Goal: Task Accomplishment & Management: Complete application form

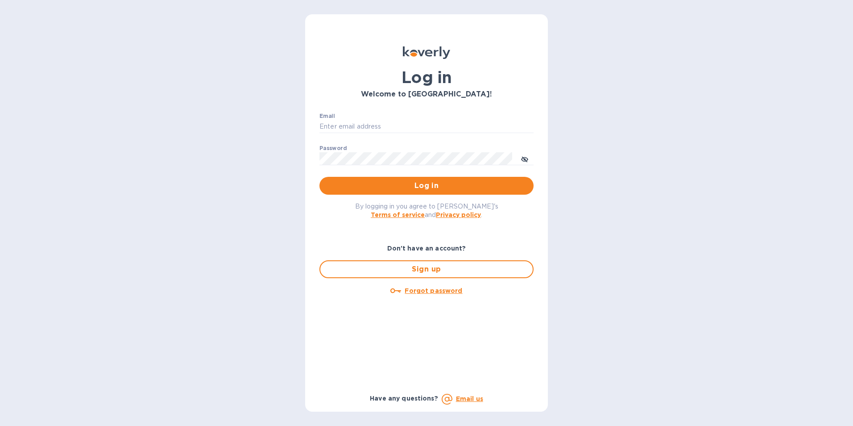
click at [366, 119] on div "Email ​" at bounding box center [426, 129] width 214 height 32
click at [398, 124] on input "Email" at bounding box center [426, 126] width 214 height 13
paste input "david@elgcorporation.com"
type input "david@elgcorporation.com"
click at [431, 186] on span "Log in" at bounding box center [427, 185] width 200 height 11
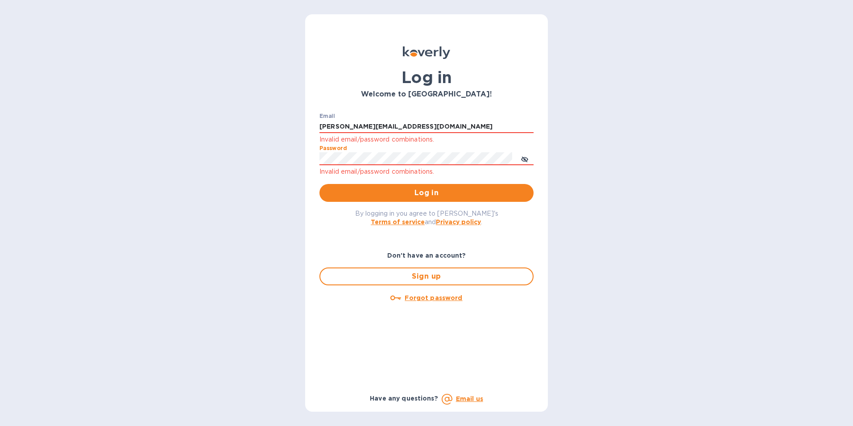
click at [168, 153] on div "Log in Welcome to Koverly! Email david@elgcorporation.com Invalid email/passwor…" at bounding box center [426, 213] width 853 height 426
click at [526, 159] on icon "toggle password visibility" at bounding box center [524, 159] width 7 height 7
click at [432, 193] on span "Log in" at bounding box center [427, 192] width 200 height 11
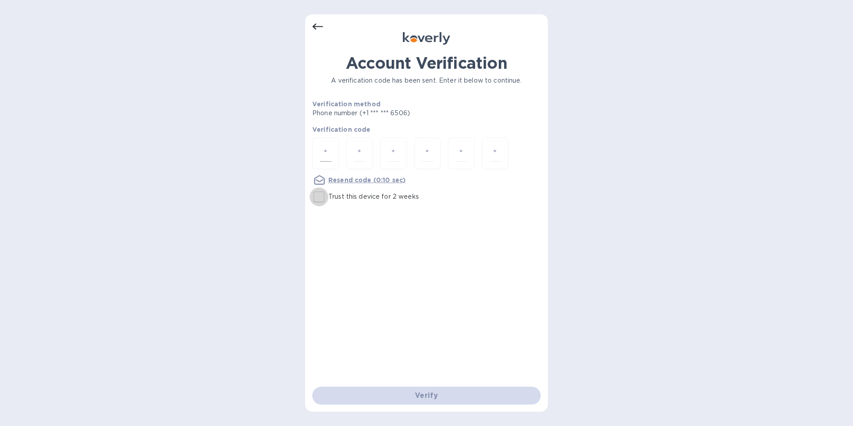
drag, startPoint x: 320, startPoint y: 199, endPoint x: 333, endPoint y: 162, distance: 38.2
click at [320, 199] on input "Trust this device for 2 weeks" at bounding box center [319, 196] width 19 height 19
checkbox input "true"
click at [333, 158] on div at bounding box center [325, 153] width 27 height 32
type input "2"
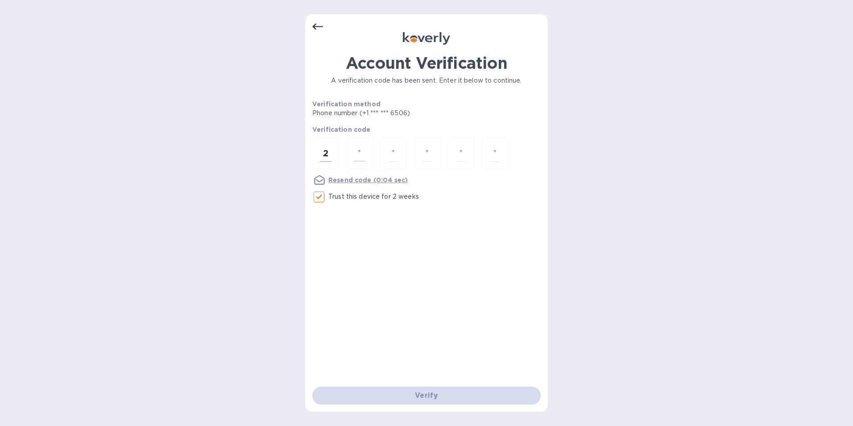
type input "8"
type input "4"
type input "7"
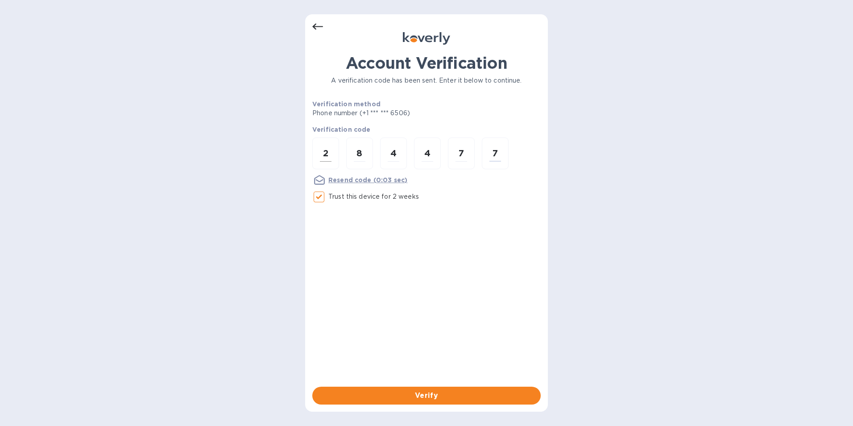
type input "7"
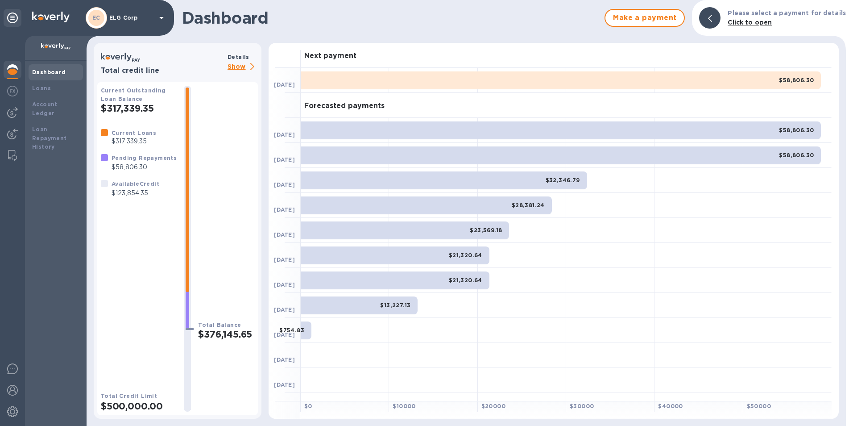
click at [663, 29] on div "Make a payment" at bounding box center [644, 17] width 87 height 25
click at [661, 17] on span "Make a payment" at bounding box center [645, 17] width 64 height 11
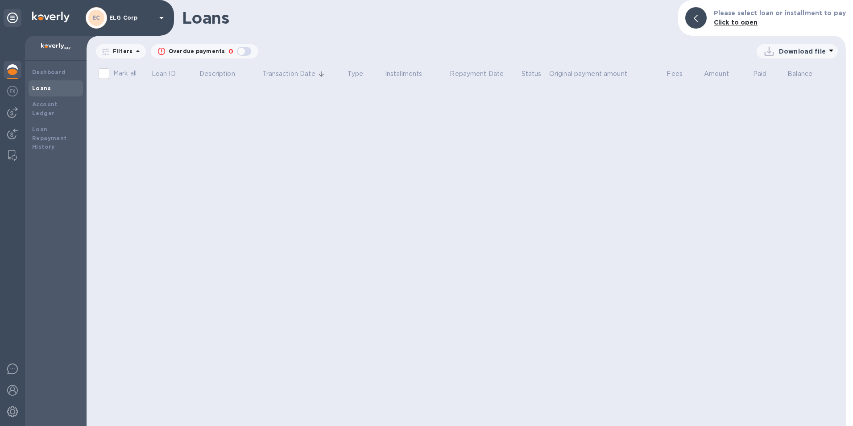
click at [737, 24] on b "Click to open" at bounding box center [736, 22] width 44 height 7
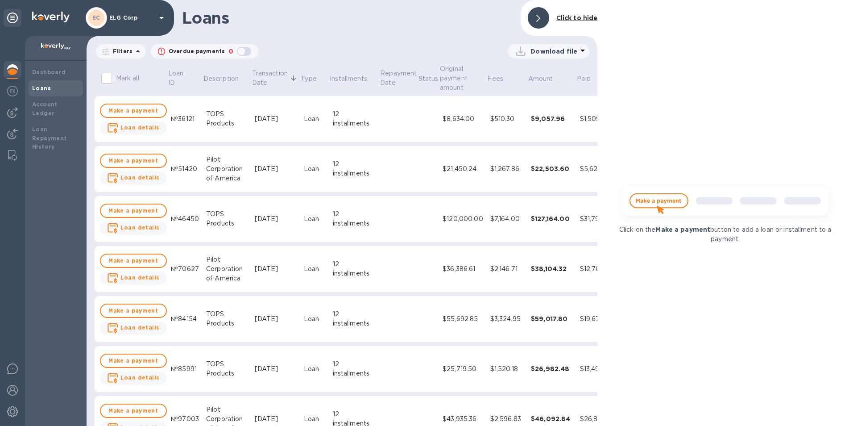
click at [649, 202] on img at bounding box center [725, 204] width 221 height 44
click at [415, 41] on div "Loans Click to hide Filters Overdue payments 0 Download file Mark all Loan ID D…" at bounding box center [342, 213] width 511 height 426
click at [51, 75] on b "Dashboard" at bounding box center [49, 72] width 34 height 7
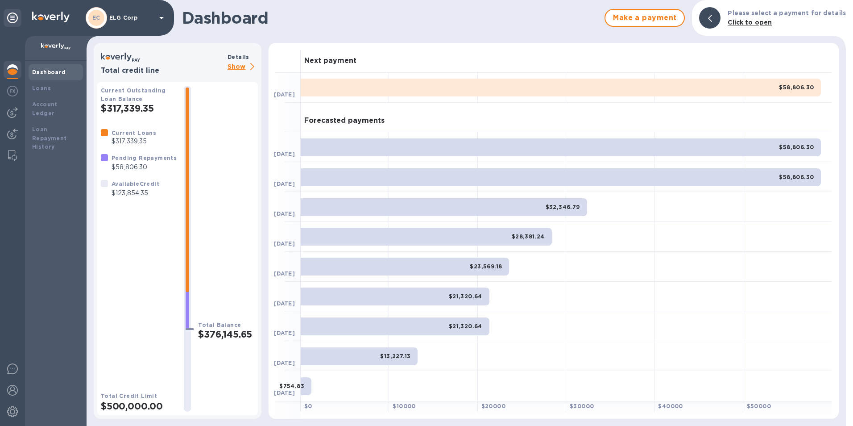
click at [409, 89] on div "$58,806.30" at bounding box center [561, 88] width 520 height 18
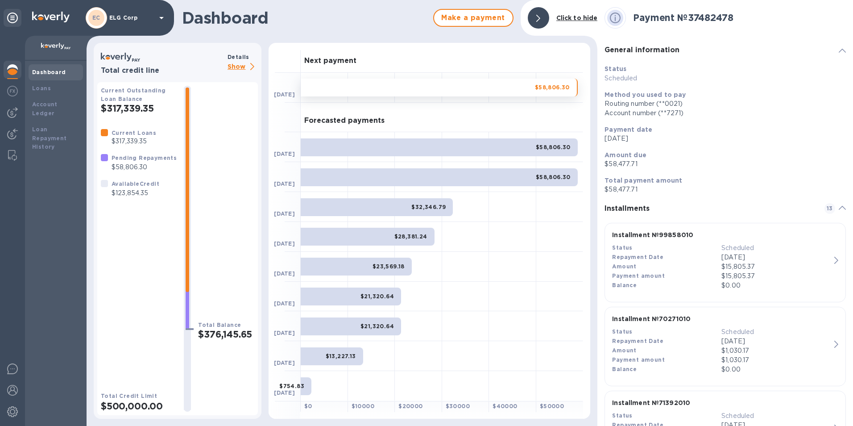
click at [548, 12] on div at bounding box center [538, 17] width 21 height 21
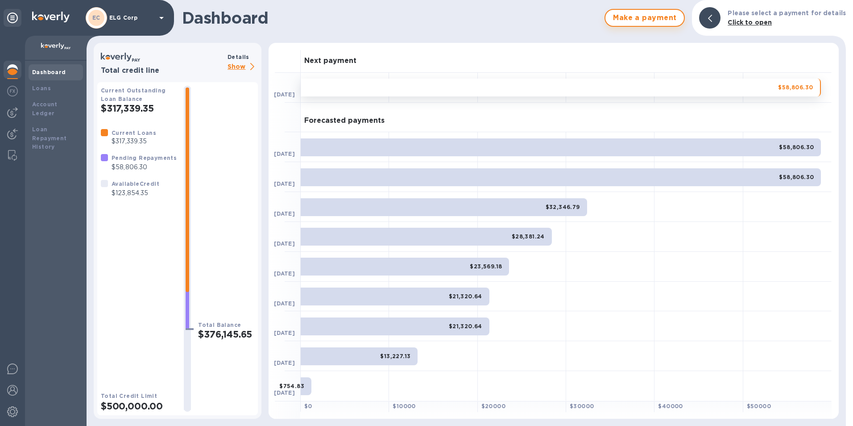
click at [621, 15] on span "Make a payment" at bounding box center [645, 17] width 64 height 11
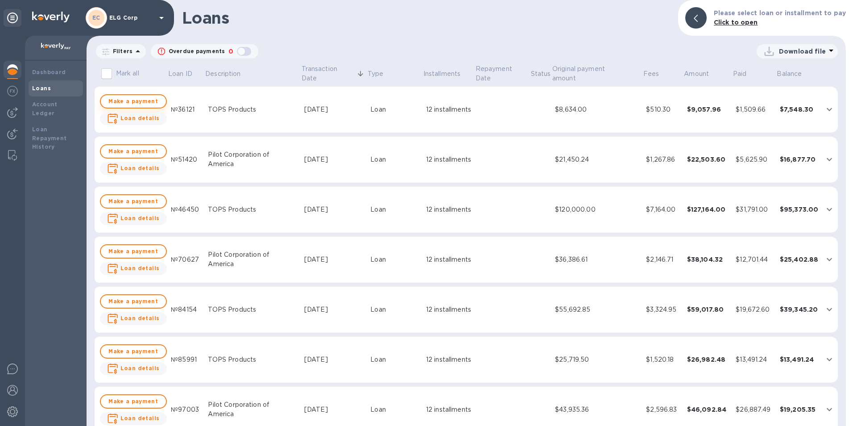
click at [152, 104] on span "Make a payment" at bounding box center [133, 101] width 51 height 11
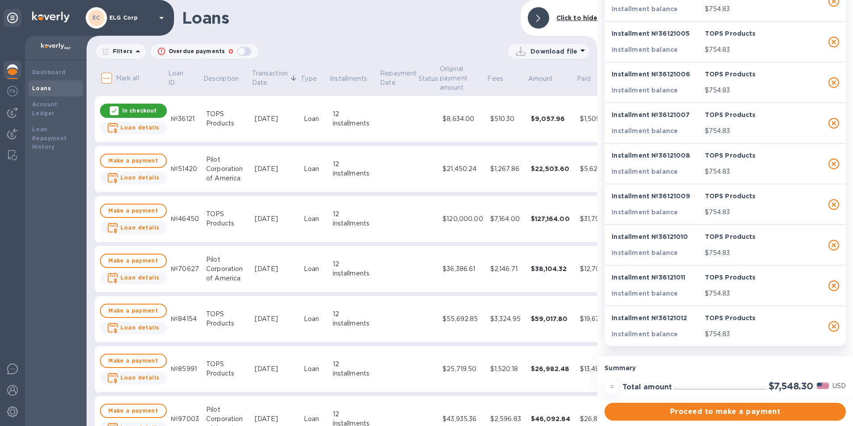
scroll to position [154, 0]
click at [129, 159] on span "Make a payment" at bounding box center [133, 160] width 51 height 11
click at [134, 211] on span "Make a payment" at bounding box center [133, 210] width 51 height 11
click at [135, 261] on span "Make a payment" at bounding box center [133, 260] width 51 height 11
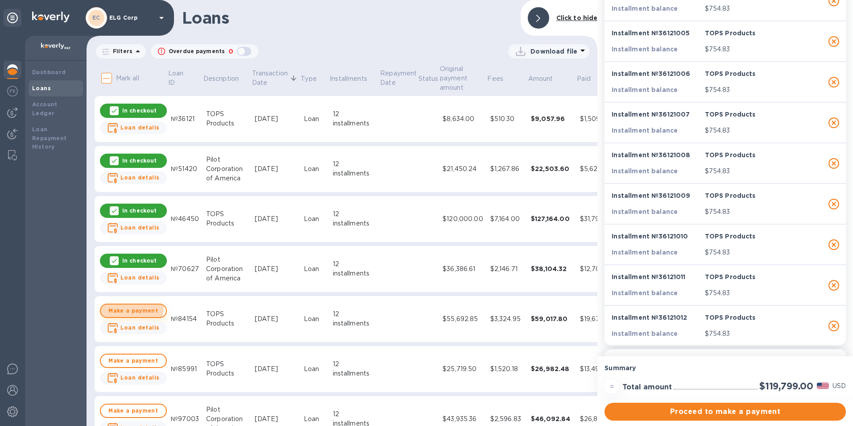
click at [129, 307] on span "Make a payment" at bounding box center [133, 310] width 51 height 11
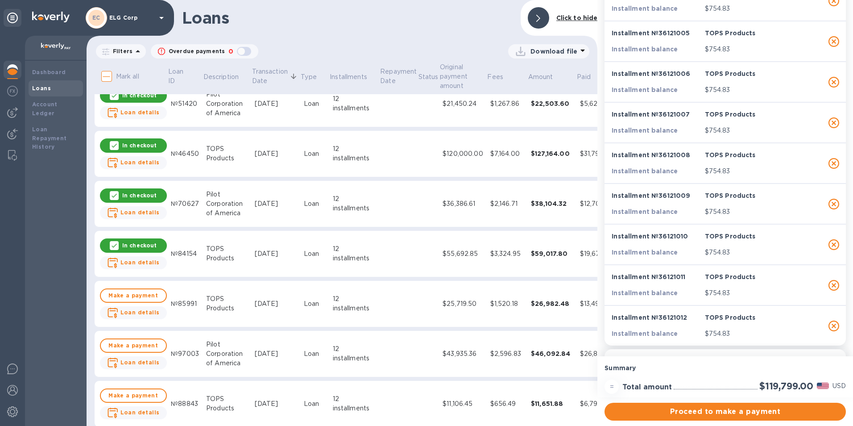
scroll to position [178, 0]
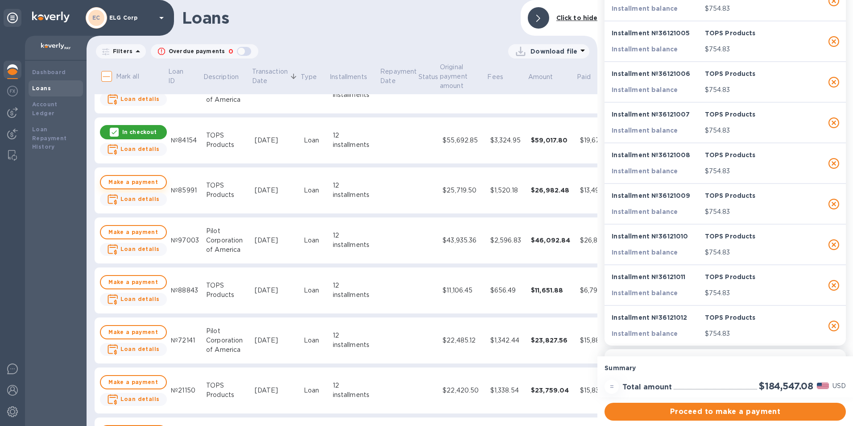
click at [132, 182] on span "Make a payment" at bounding box center [133, 182] width 51 height 11
click at [120, 230] on span "Make a payment" at bounding box center [133, 232] width 51 height 11
click at [128, 282] on span "Make a payment" at bounding box center [133, 282] width 51 height 11
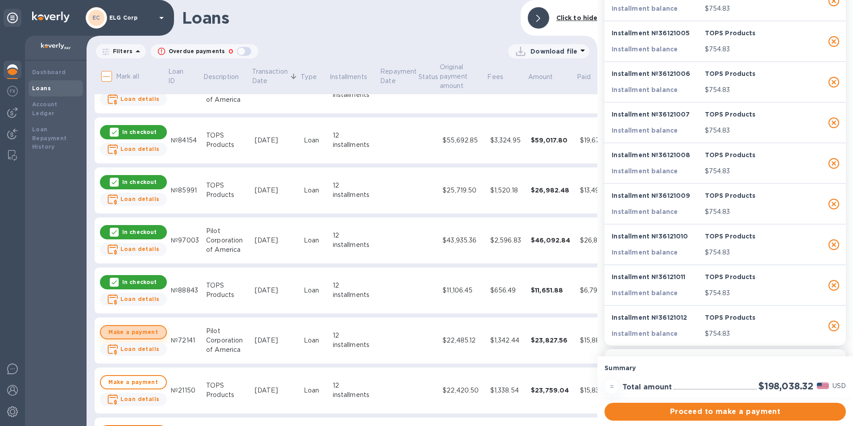
click at [137, 335] on span "Make a payment" at bounding box center [133, 332] width 51 height 11
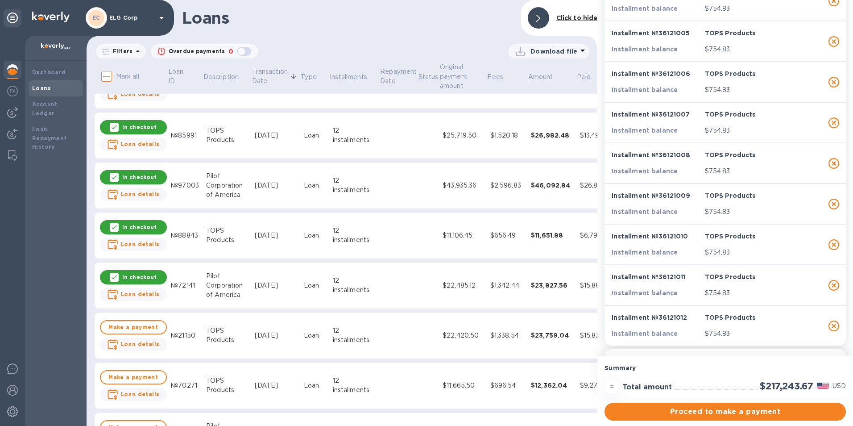
scroll to position [312, 0]
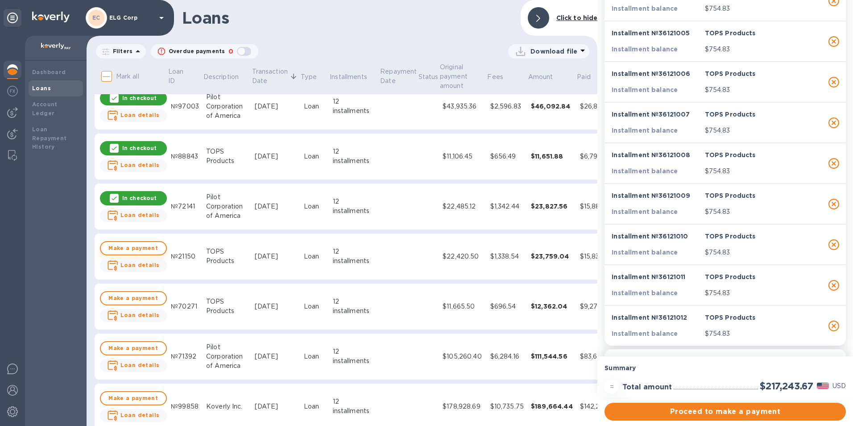
click at [135, 248] on span "Make a payment" at bounding box center [133, 248] width 51 height 11
click at [135, 302] on span "Make a payment" at bounding box center [133, 298] width 51 height 11
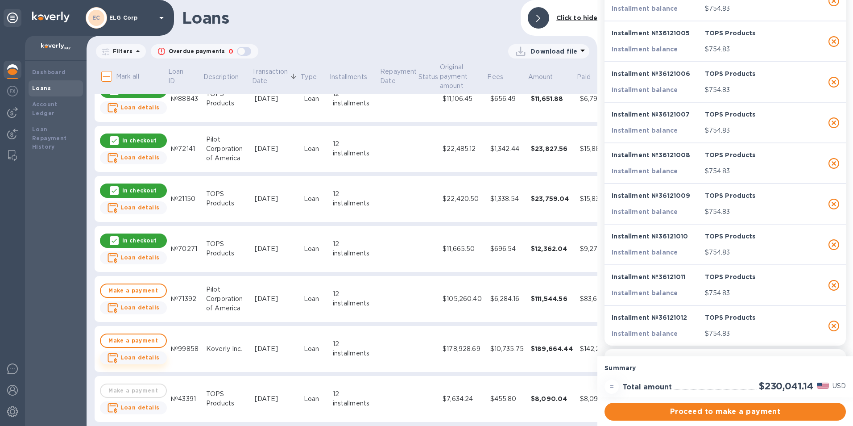
scroll to position [446, 0]
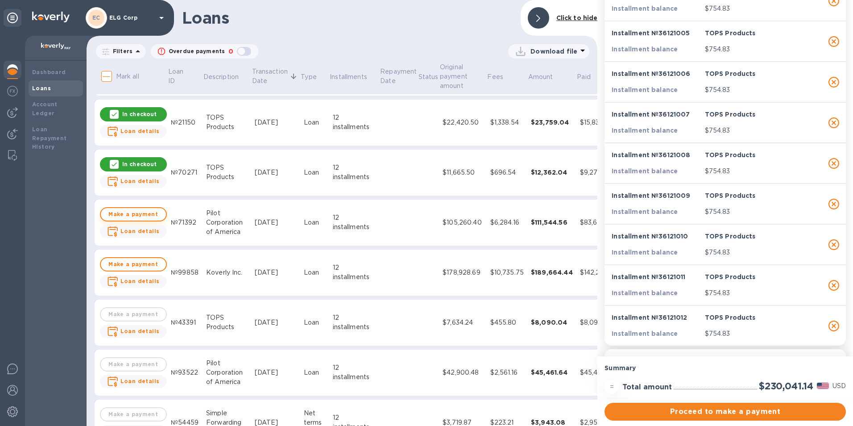
click at [139, 213] on span "Make a payment" at bounding box center [133, 214] width 51 height 11
click at [135, 266] on span "Make a payment" at bounding box center [133, 264] width 51 height 11
checkbox input "true"
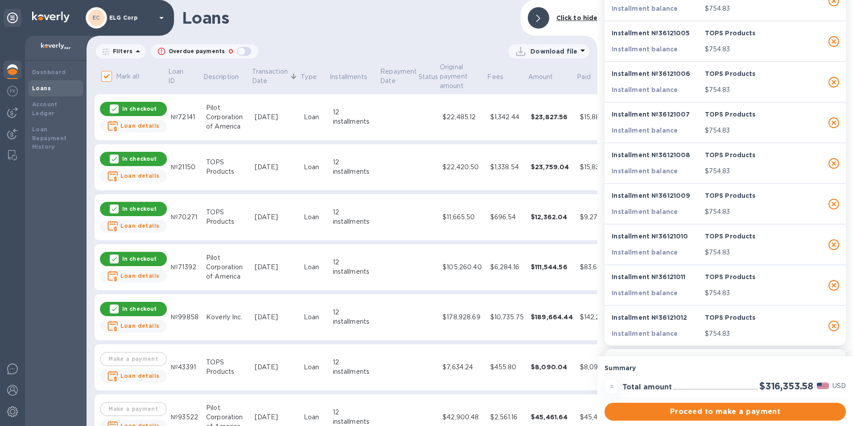
scroll to position [580, 0]
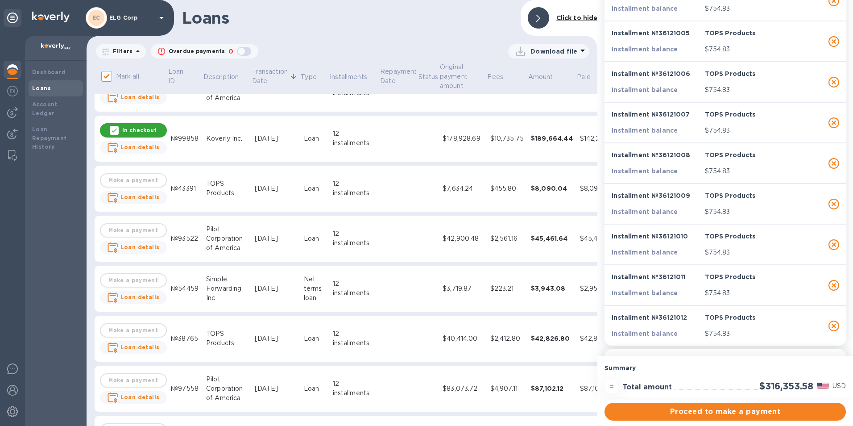
click at [127, 181] on td "Make a payment Loan details" at bounding box center [133, 189] width 68 height 46
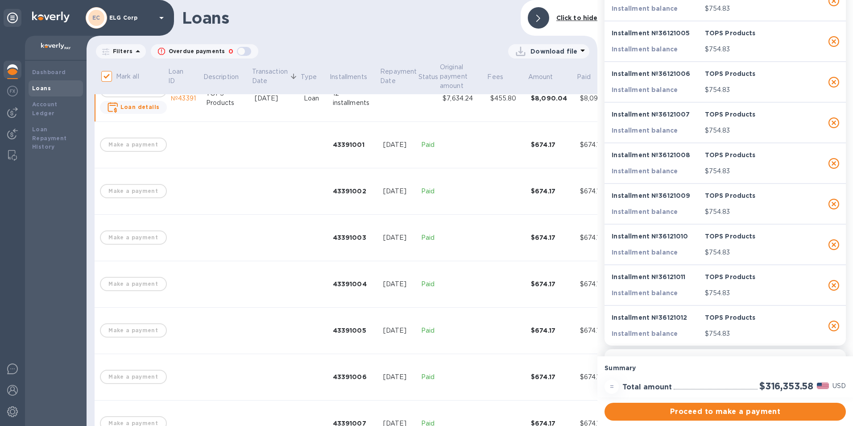
scroll to position [580, 0]
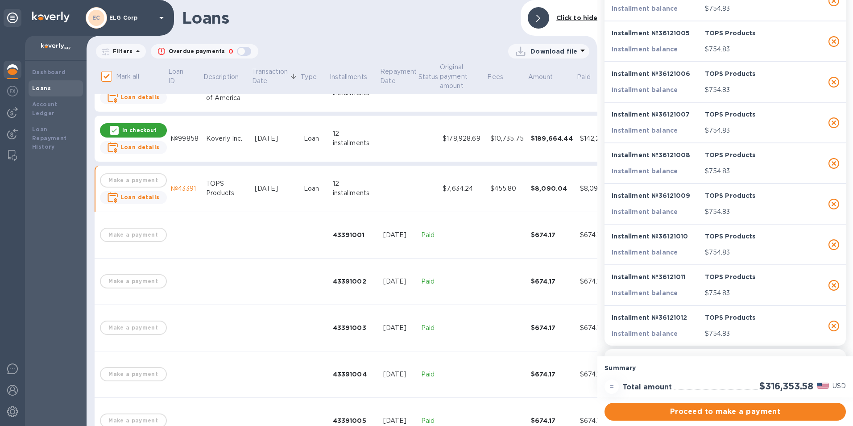
click at [148, 179] on td "Make a payment Loan details" at bounding box center [133, 189] width 68 height 46
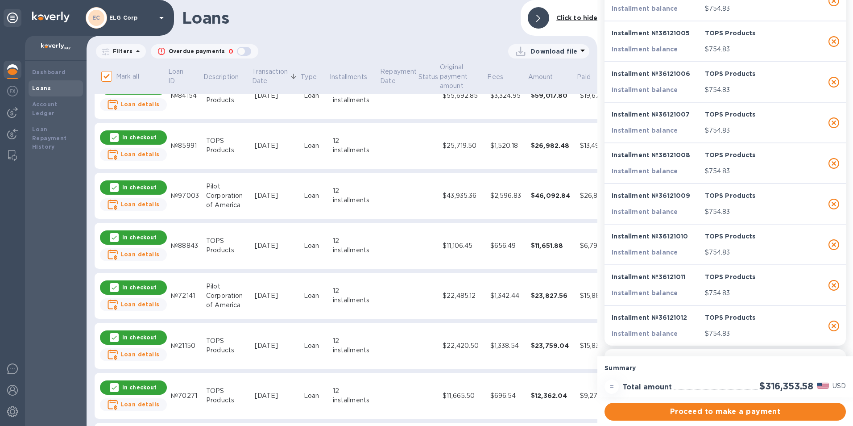
scroll to position [134, 0]
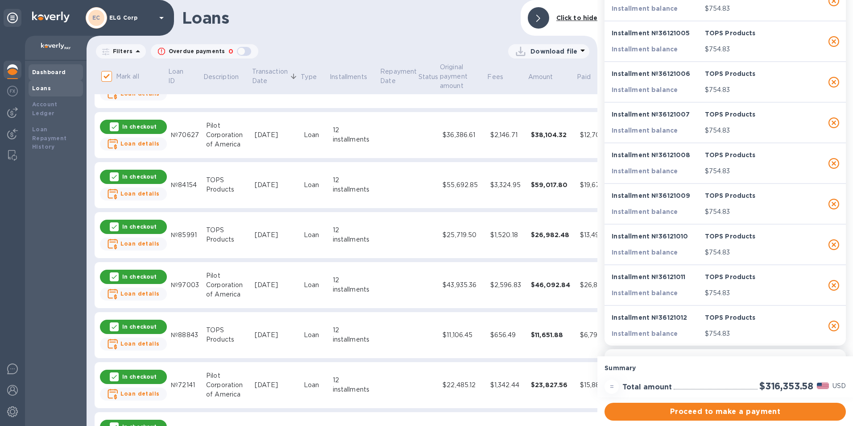
click at [52, 74] on b "Dashboard" at bounding box center [49, 72] width 34 height 7
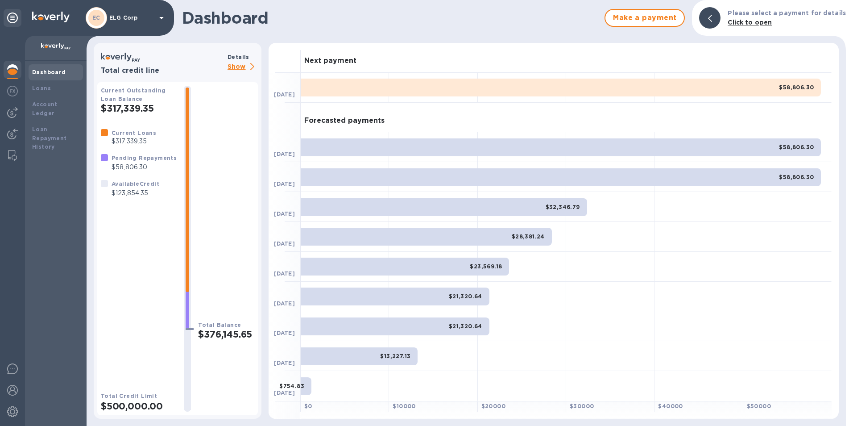
click at [141, 166] on p "$58,806.30" at bounding box center [144, 166] width 65 height 9
drag, startPoint x: 160, startPoint y: 109, endPoint x: 100, endPoint y: 49, distance: 84.5
click at [100, 49] on div "Total credit line Details Show Current Outstanding Loan Balance $317,339.35 Cur…" at bounding box center [178, 231] width 168 height 376
click at [352, 10] on h1 "Dashboard" at bounding box center [391, 17] width 418 height 19
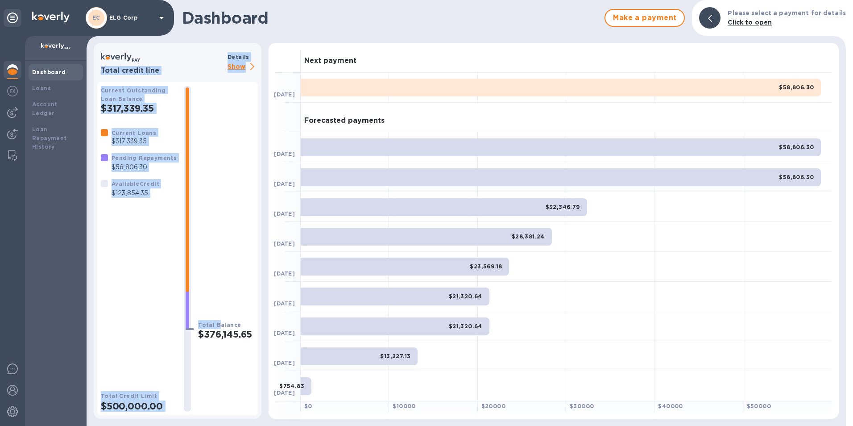
drag, startPoint x: 97, startPoint y: 53, endPoint x: 214, endPoint y: 181, distance: 173.4
click at [214, 181] on div "Total credit line Details Show Current Outstanding Loan Balance $317,339.35 Cur…" at bounding box center [177, 232] width 161 height 365
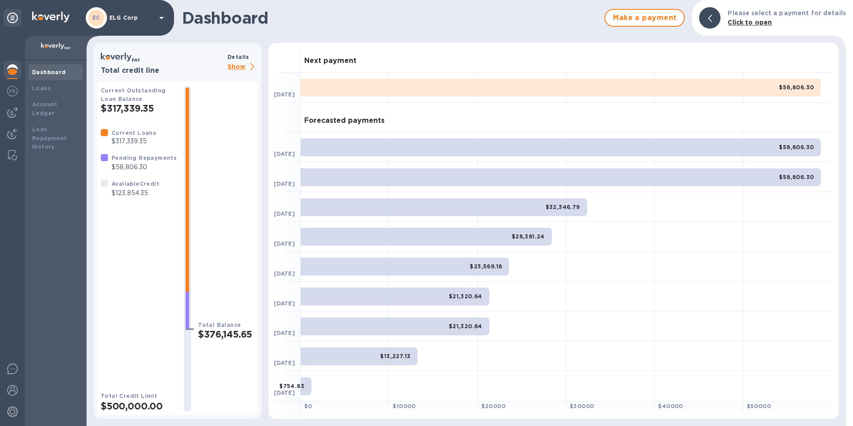
click at [314, 12] on h1 "Dashboard" at bounding box center [391, 17] width 418 height 19
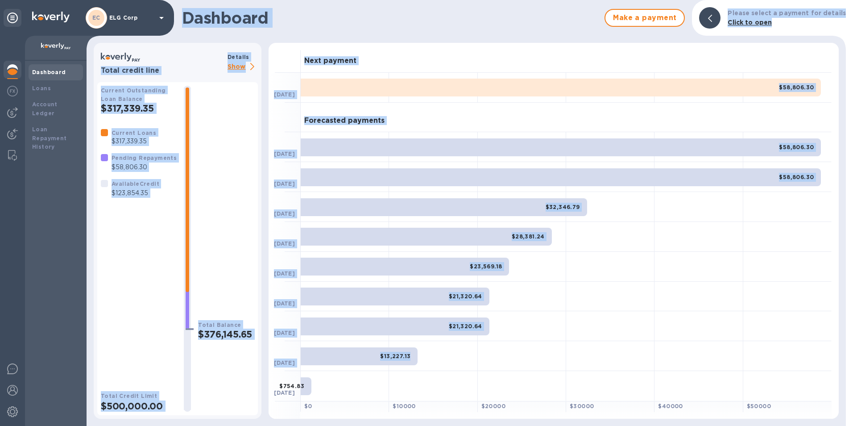
drag, startPoint x: 184, startPoint y: 15, endPoint x: 564, endPoint y: 342, distance: 501.7
click at [564, 342] on div "Dashboard Make a payment Please select a payment for details Click to open Tota…" at bounding box center [466, 213] width 759 height 426
click at [388, 14] on h1 "Dashboard" at bounding box center [391, 17] width 418 height 19
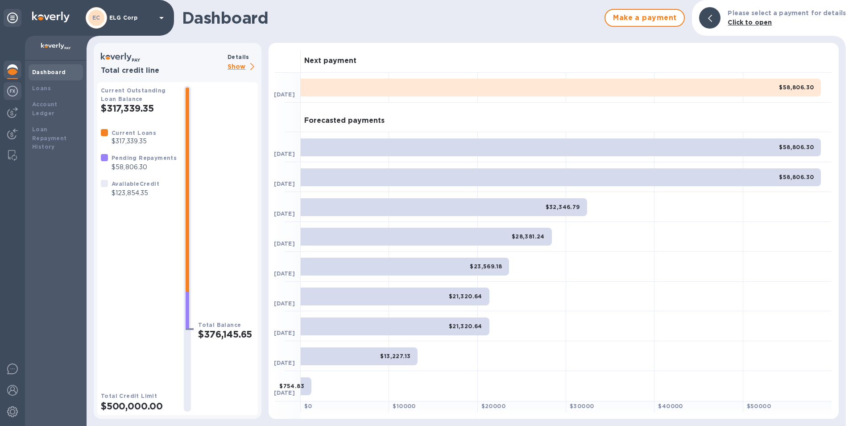
click at [14, 92] on img at bounding box center [12, 91] width 11 height 11
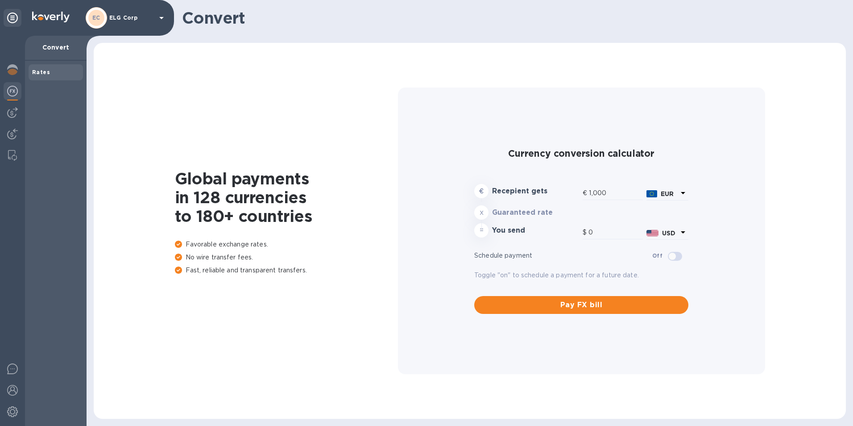
type input "1,172.75"
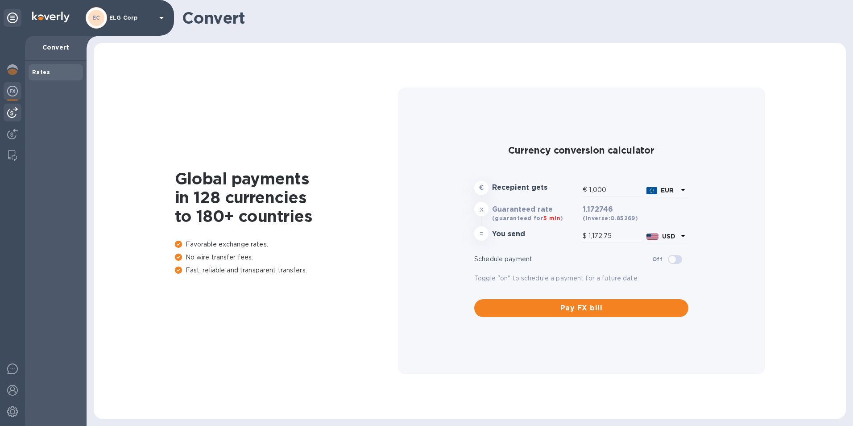
click at [15, 114] on img at bounding box center [12, 112] width 11 height 11
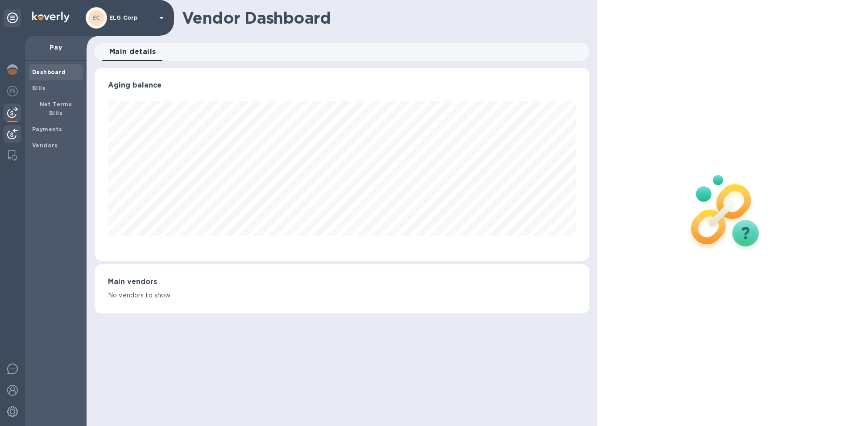
scroll to position [193, 495]
click at [10, 130] on img at bounding box center [12, 133] width 11 height 11
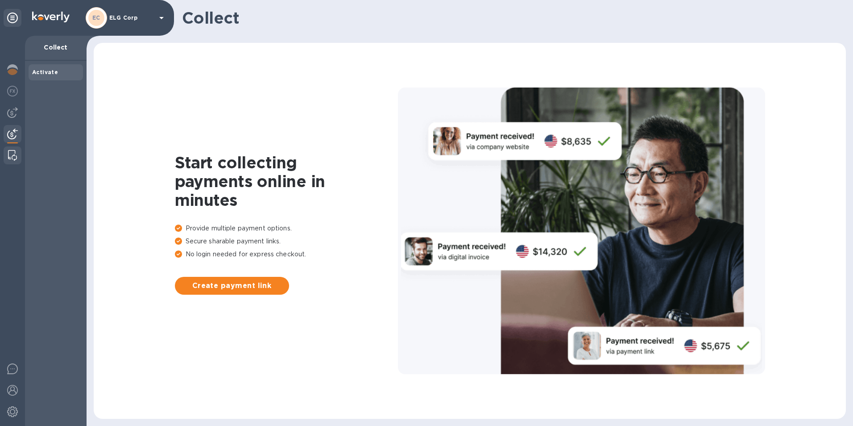
click at [11, 152] on img at bounding box center [12, 155] width 9 height 11
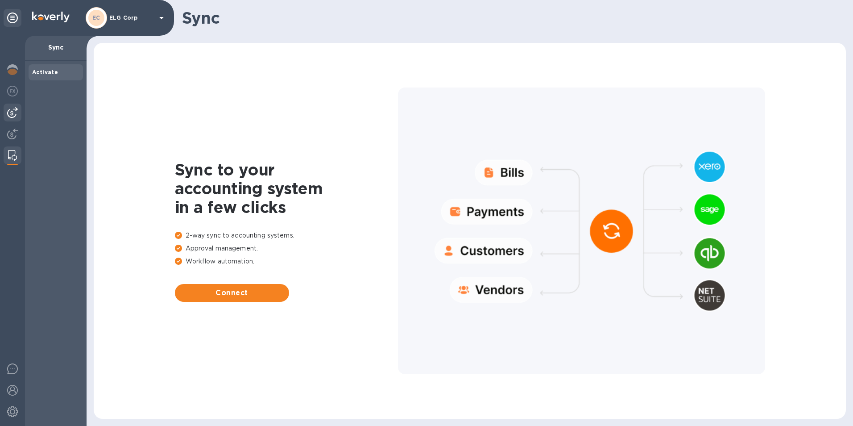
click at [14, 112] on img at bounding box center [12, 112] width 11 height 11
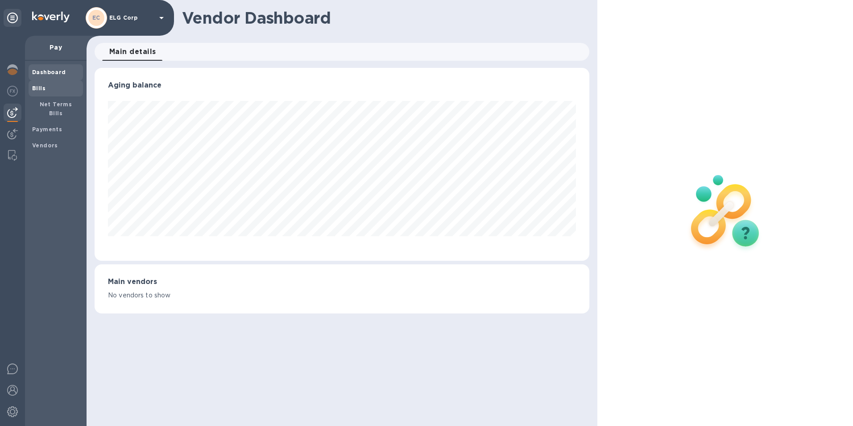
scroll to position [193, 495]
click at [54, 88] on span "Bills" at bounding box center [55, 88] width 47 height 9
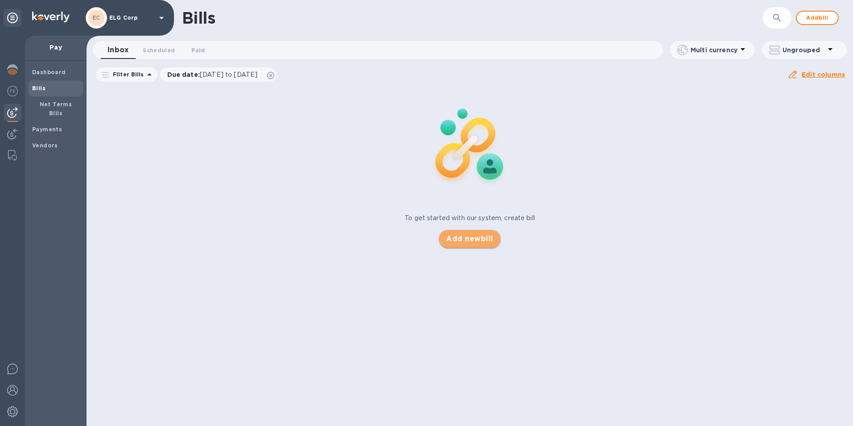
click at [477, 240] on span "Add new bill" at bounding box center [469, 238] width 47 height 11
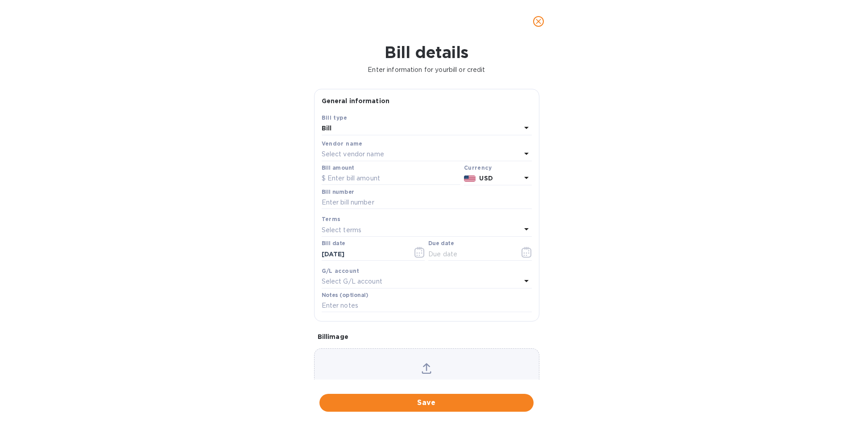
click at [360, 133] on div "Bill" at bounding box center [421, 128] width 199 height 12
click at [288, 133] on div "Bill details Enter information for your bill or credit General information Save…" at bounding box center [426, 234] width 853 height 383
click at [435, 153] on div "Select vendor name" at bounding box center [421, 154] width 199 height 12
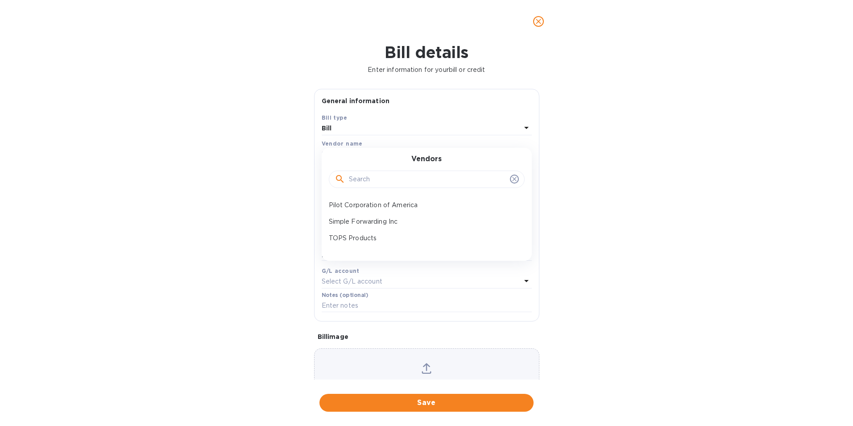
click at [397, 182] on input "text" at bounding box center [427, 179] width 157 height 13
type input "SS Best Products"
click button "Save" at bounding box center [0, 0] width 0 height 0
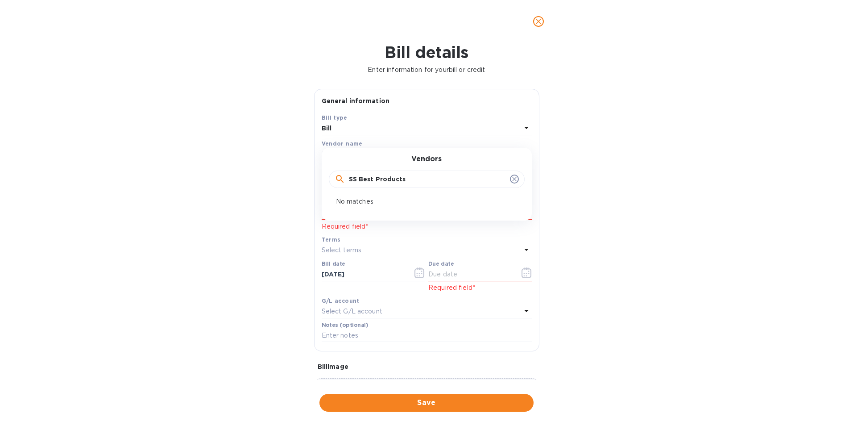
click at [393, 194] on div "Vendors SS Best Products No matches" at bounding box center [427, 184] width 210 height 73
drag, startPoint x: 509, startPoint y: 181, endPoint x: 522, endPoint y: 124, distance: 58.8
click at [511, 178] on icon at bounding box center [514, 178] width 7 height 7
click at [538, 25] on icon "close" at bounding box center [538, 21] width 9 height 9
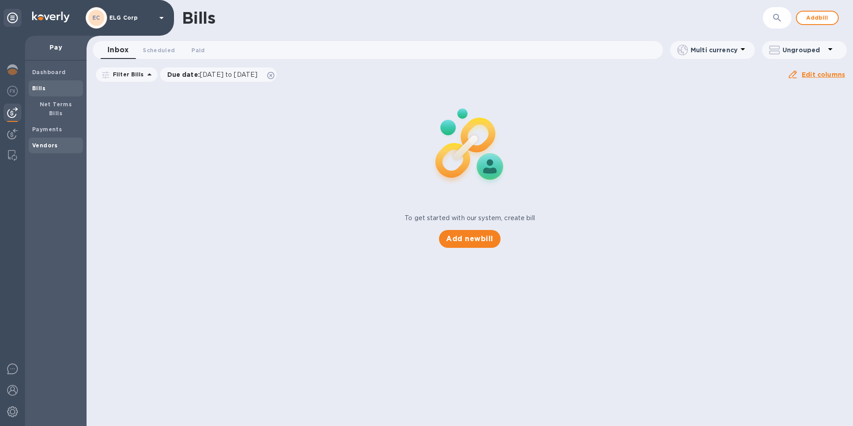
click at [58, 141] on span "Vendors" at bounding box center [55, 145] width 47 height 9
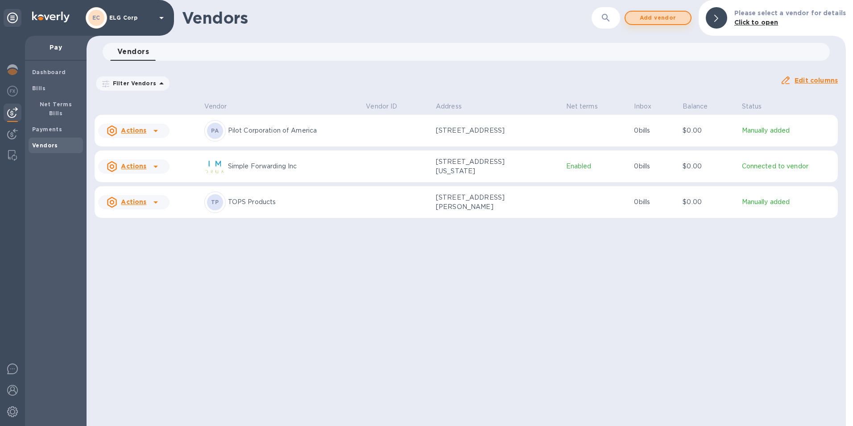
click at [665, 14] on span "Add vendor" at bounding box center [658, 17] width 51 height 11
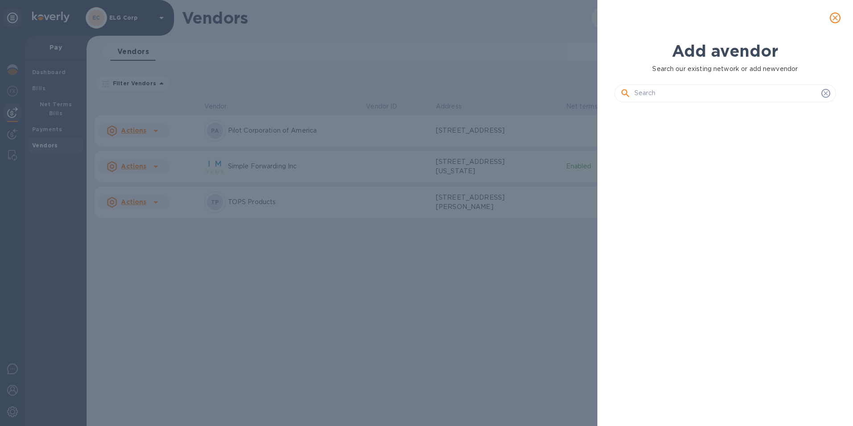
scroll to position [286, 226]
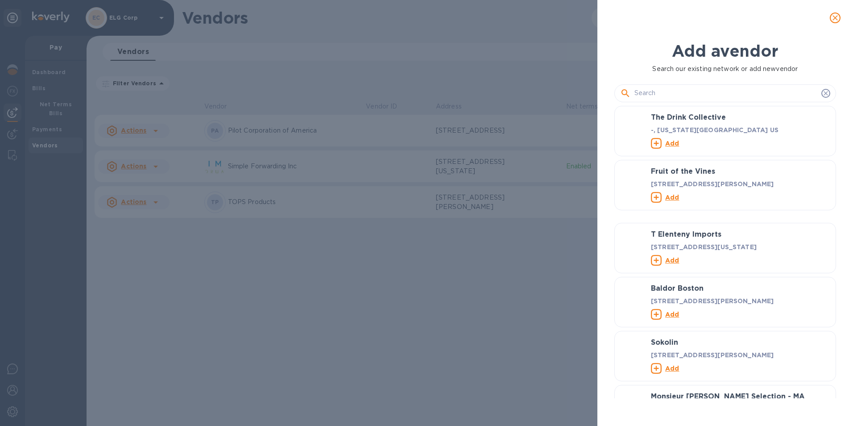
click at [705, 83] on div at bounding box center [725, 90] width 222 height 32
click at [699, 89] on input "text" at bounding box center [725, 93] width 183 height 13
type input "s"
type input "SS BEST PRODUCTS"
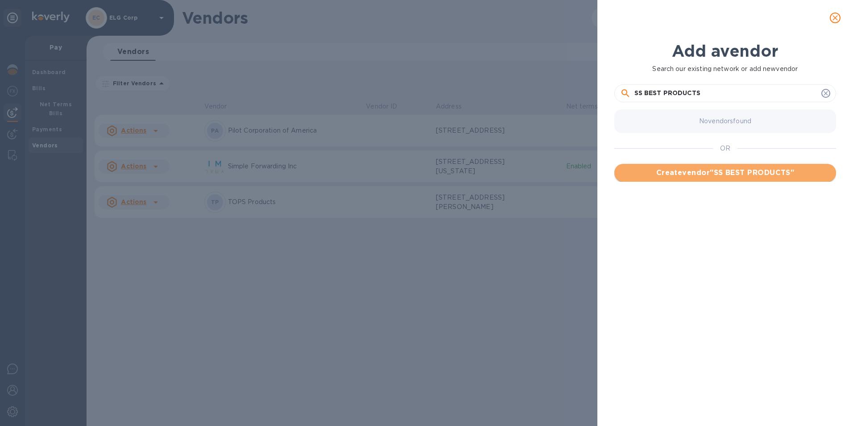
click at [716, 178] on button "Create vendor " SS BEST PRODUCTS "" at bounding box center [725, 173] width 222 height 18
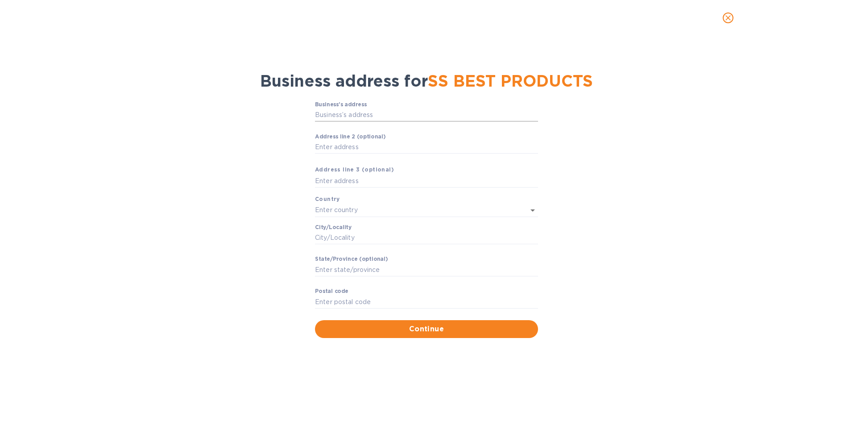
drag, startPoint x: 418, startPoint y: 125, endPoint x: 424, endPoint y: 124, distance: 5.8
click at [418, 122] on input "Business’s аddress" at bounding box center [426, 114] width 223 height 13
paste input "[STREET_ADDRESS]"
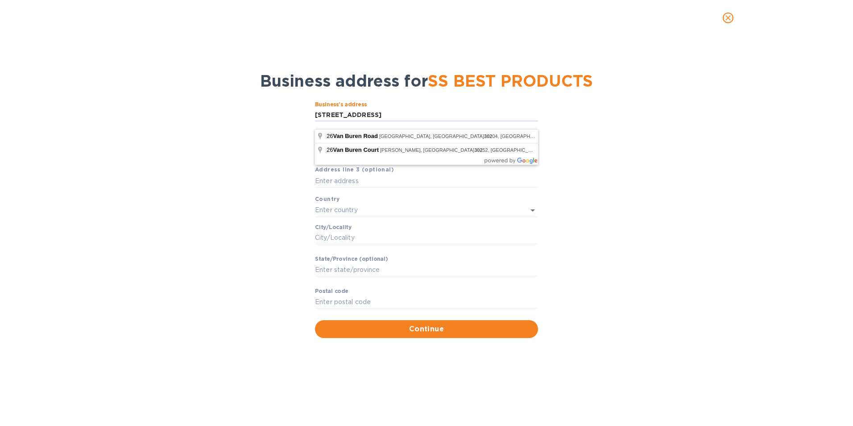
type input "[STREET_ADDRESS]"
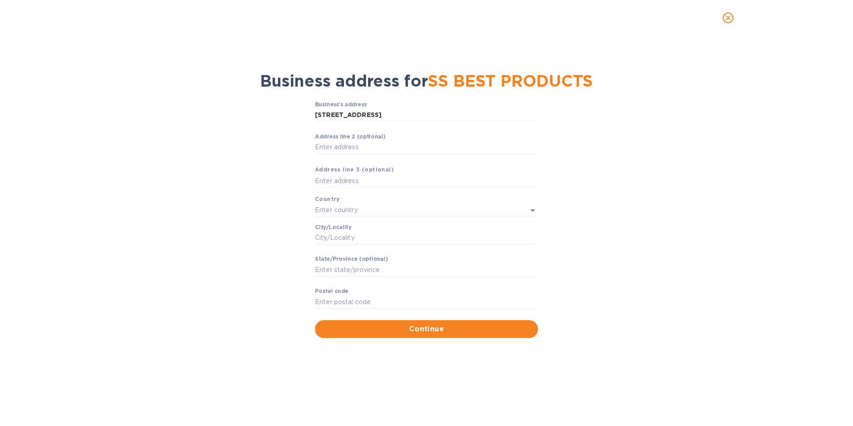
click at [349, 173] on b "Аddress line 3 (optional)" at bounding box center [354, 169] width 79 height 7
click at [344, 154] on input "Аddress line 2 (optional)" at bounding box center [426, 147] width 223 height 13
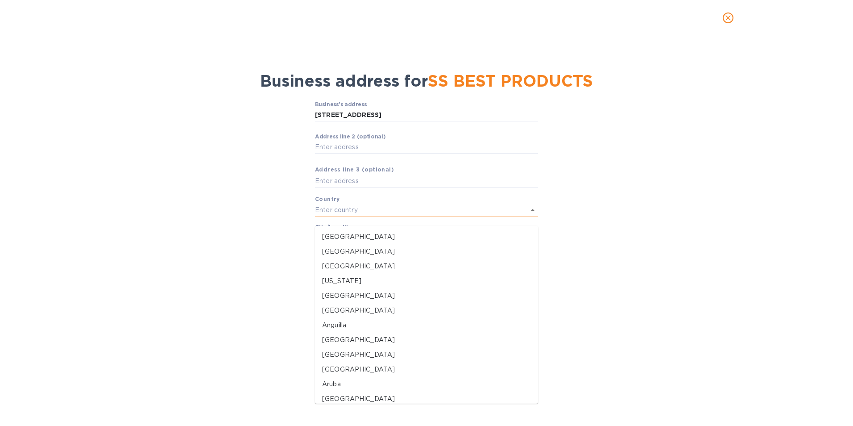
click at [321, 211] on input "text" at bounding box center [414, 209] width 198 height 13
click at [352, 236] on p "[GEOGRAPHIC_DATA]" at bounding box center [426, 236] width 209 height 9
type input "[GEOGRAPHIC_DATA]"
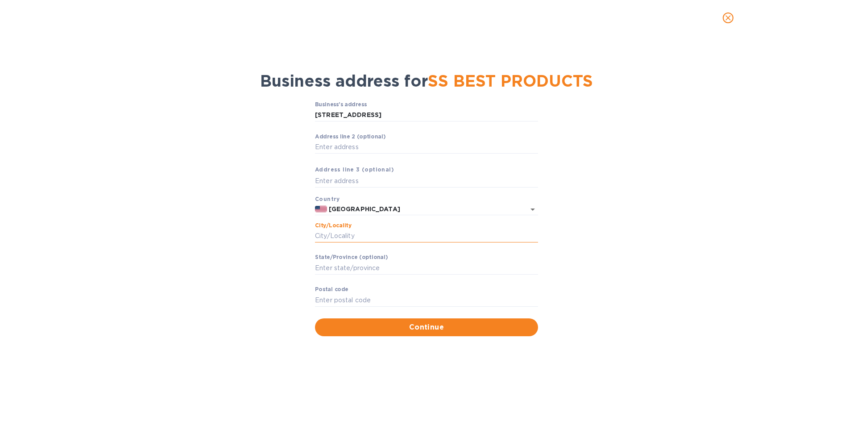
click at [347, 243] on input "Сity/Locаlity" at bounding box center [426, 235] width 223 height 13
type input "Monroe"
click at [342, 260] on label "Stаte/Province (optional)" at bounding box center [351, 257] width 73 height 5
click at [342, 266] on input "Stаte/Province (optional)" at bounding box center [426, 267] width 223 height 13
click at [341, 272] on input "Stаte/Province (optional)" at bounding box center [426, 267] width 223 height 13
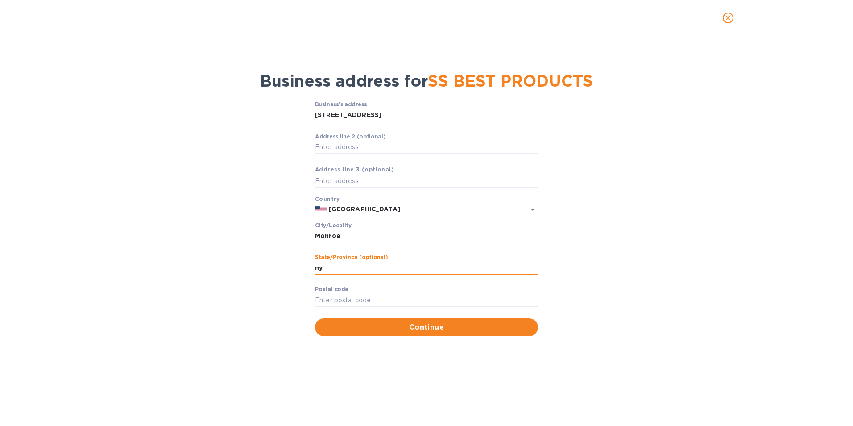
type input "n"
type input "NY"
type input "10950"
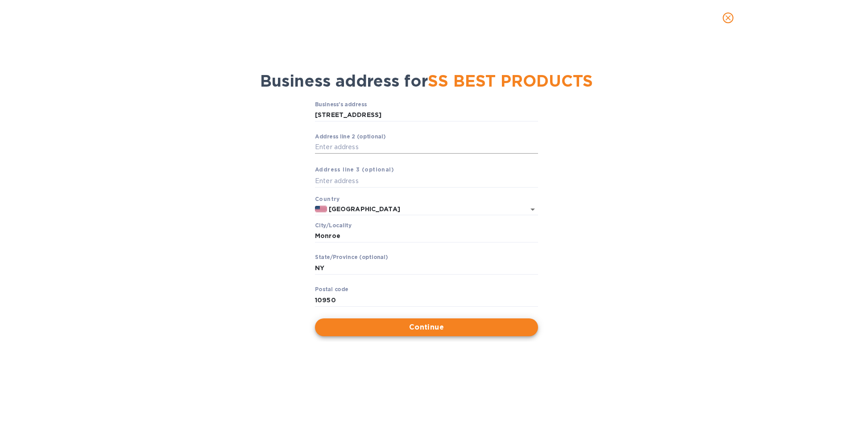
click at [336, 154] on input "Аddress line 2 (optional)" at bounding box center [426, 147] width 223 height 13
type input "u"
type input "Unit 302"
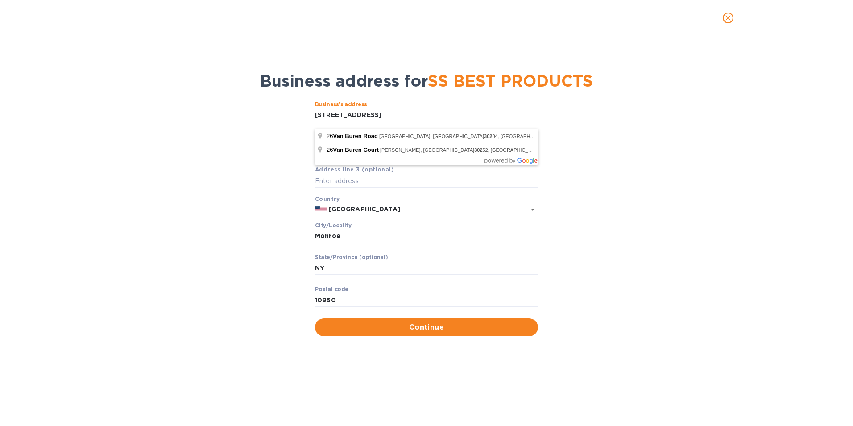
drag, startPoint x: 371, startPoint y: 120, endPoint x: 479, endPoint y: 122, distance: 108.0
click at [479, 122] on input "[STREET_ADDRESS]" at bounding box center [426, 114] width 223 height 13
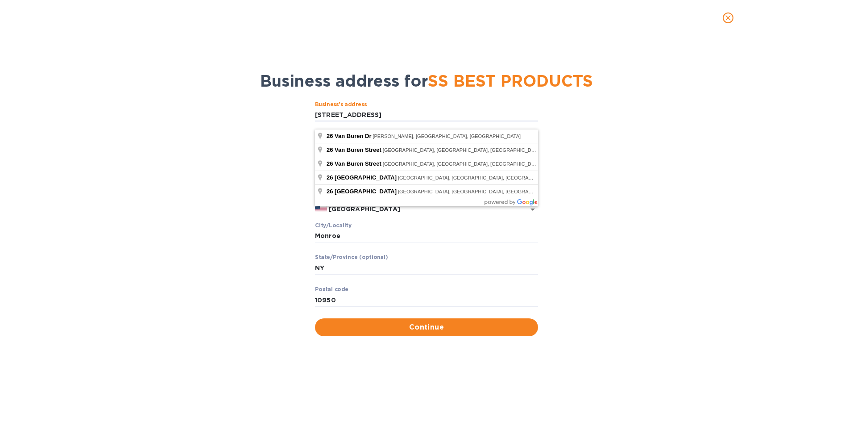
type input "[STREET_ADDRESS]"
click at [697, 168] on div "Business’s аddress 26 Van Buren Dr. ​ Аddress line 2 (optional) Unit 302 ​ Аddr…" at bounding box center [427, 218] width 830 height 245
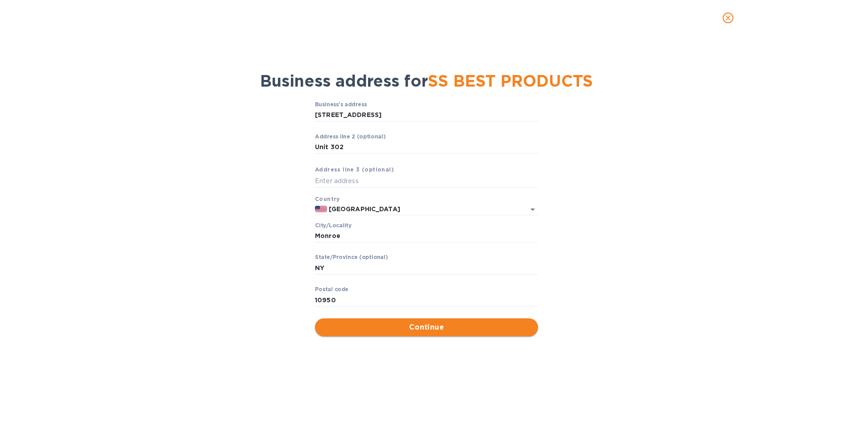
click at [394, 332] on span "Continue" at bounding box center [426, 327] width 209 height 11
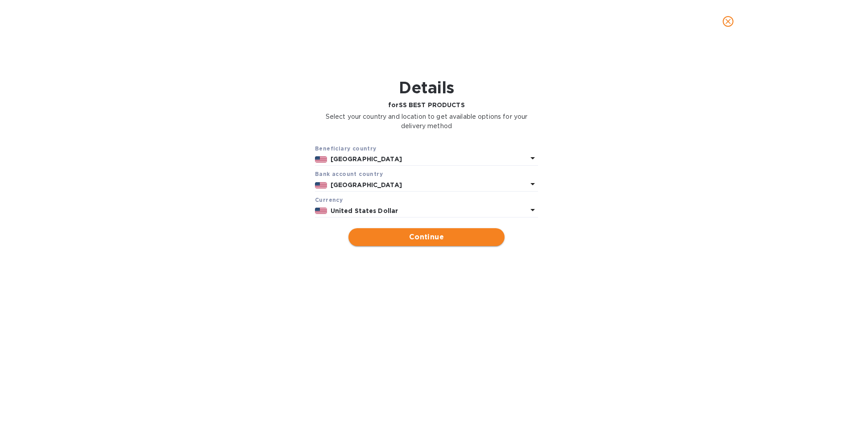
click at [418, 234] on span "Continue" at bounding box center [427, 237] width 142 height 11
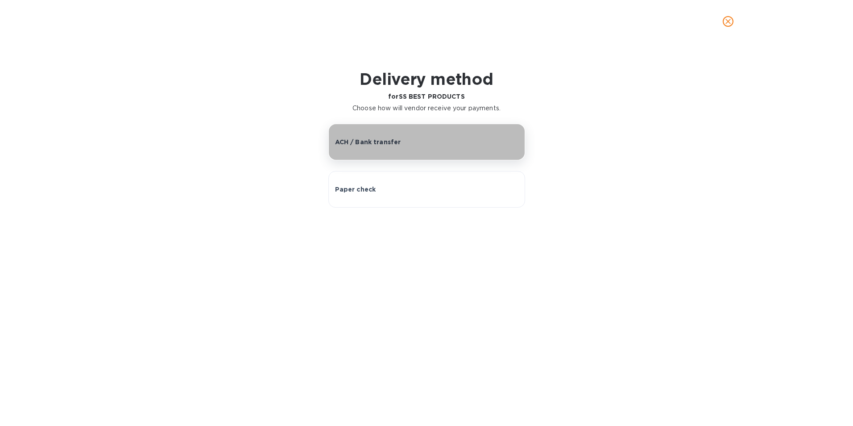
click at [382, 145] on p "ACH / Bank transfer" at bounding box center [368, 141] width 66 height 9
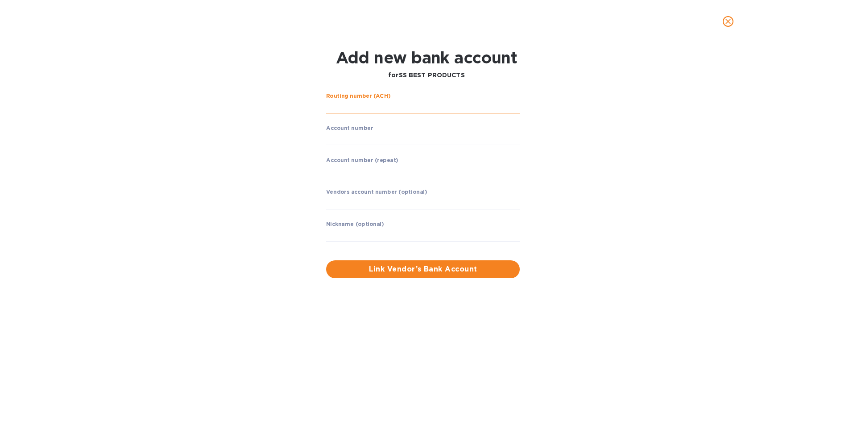
click at [387, 111] on input "string" at bounding box center [423, 106] width 194 height 13
type input "021000021"
click at [347, 141] on input "string" at bounding box center [423, 138] width 194 height 13
click at [353, 167] on input "string" at bounding box center [423, 169] width 194 height 13
type input "867165182"
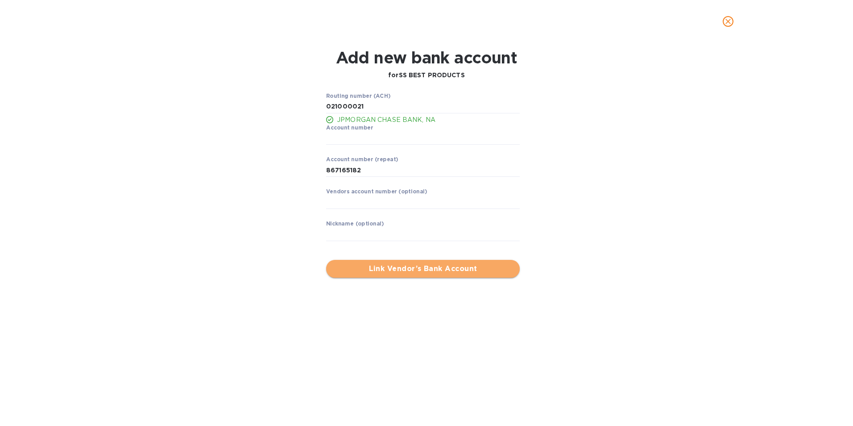
click at [389, 270] on span "Link Vendor’s Bank Account" at bounding box center [422, 268] width 179 height 11
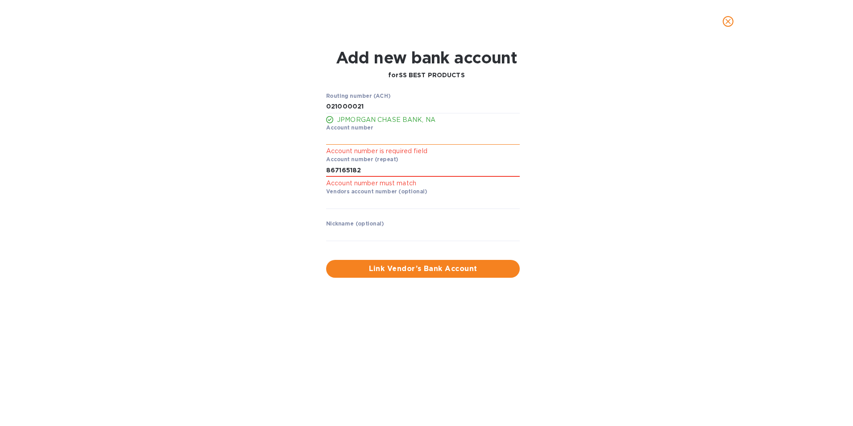
click at [352, 138] on input "string" at bounding box center [423, 138] width 194 height 13
type input "867165182"
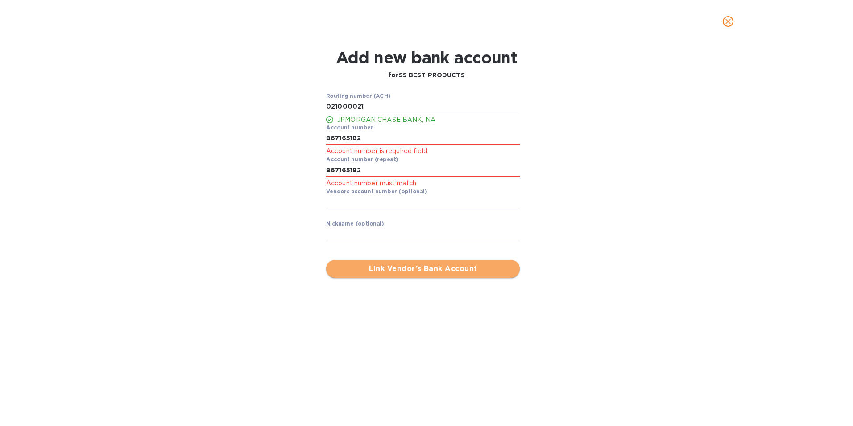
click at [427, 264] on span "Link Vendor’s Bank Account" at bounding box center [422, 268] width 179 height 11
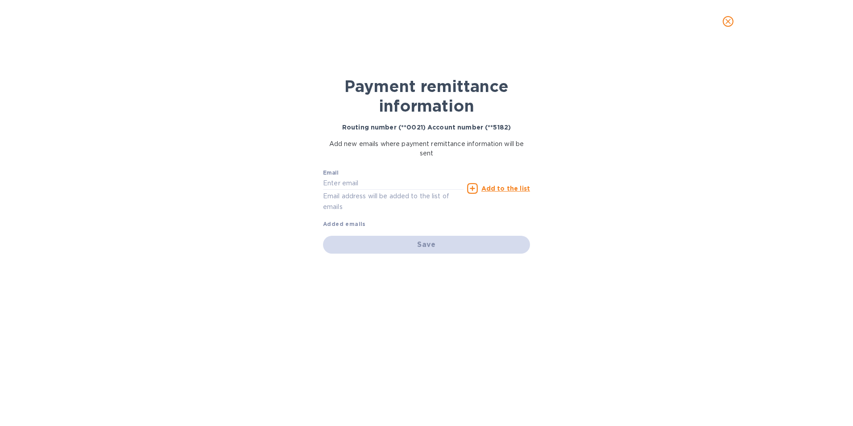
click at [427, 247] on div "Save" at bounding box center [426, 245] width 207 height 18
click at [404, 180] on input "text" at bounding box center [393, 183] width 141 height 13
click at [651, 186] on div "Payment remittance information Routing number (**0021) Account number (**5182) …" at bounding box center [426, 234] width 853 height 383
click at [382, 178] on input "text" at bounding box center [393, 183] width 141 height 13
paste input "[PERSON_NAME][EMAIL_ADDRESS][DOMAIN_NAME]"
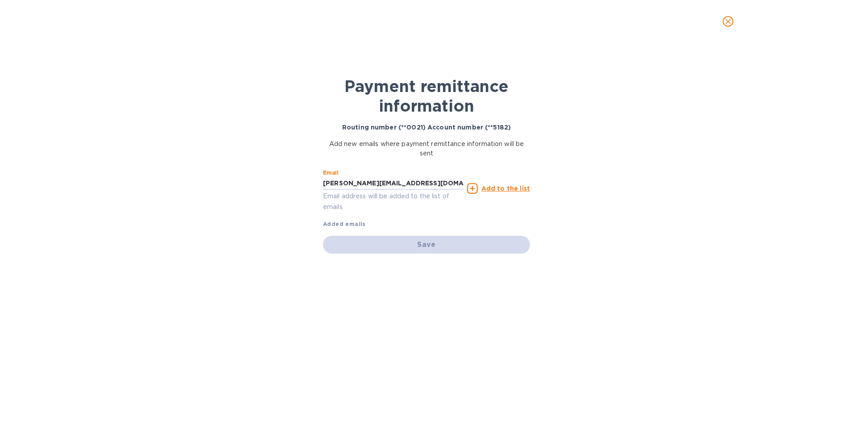
type input "[PERSON_NAME][EMAIL_ADDRESS][DOMAIN_NAME]"
click at [553, 215] on div "Payment remittance information Routing number (**0021) Account number (**5182) …" at bounding box center [426, 234] width 853 height 383
click at [509, 188] on u "Add to the list" at bounding box center [505, 188] width 49 height 7
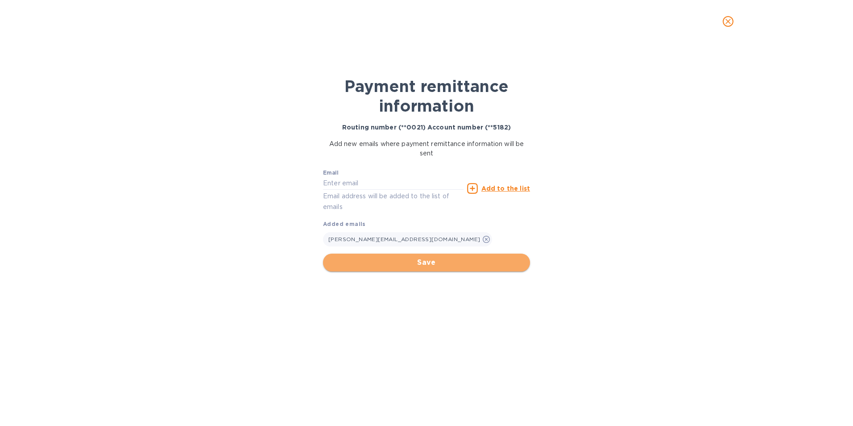
click at [389, 261] on span "Save" at bounding box center [426, 262] width 193 height 11
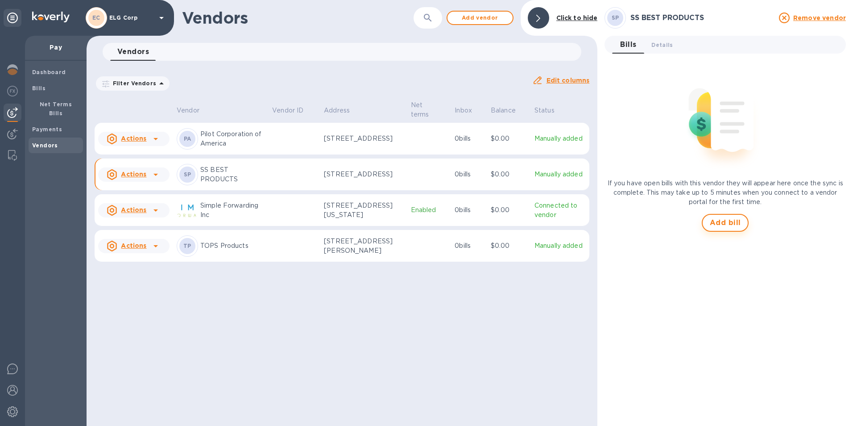
click at [729, 222] on span "Add bill" at bounding box center [725, 222] width 31 height 11
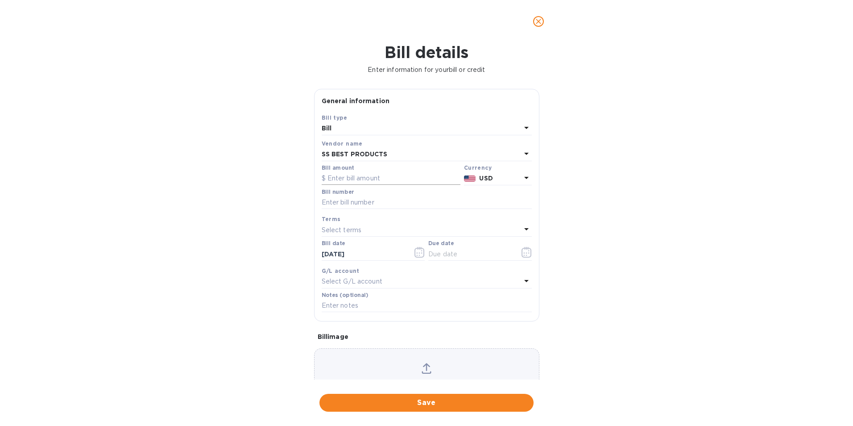
click at [348, 178] on input "text" at bounding box center [391, 178] width 139 height 13
type input "50,000"
type input "SS-1"
click at [356, 228] on p "Select terms" at bounding box center [342, 229] width 40 height 9
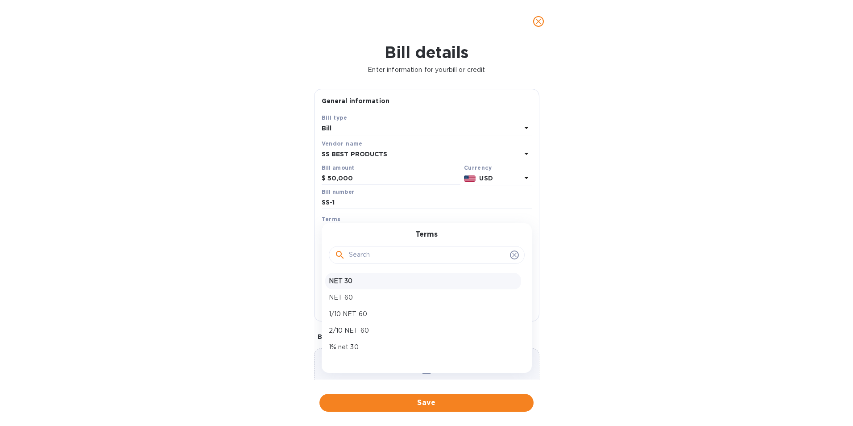
click at [347, 284] on p "NET 30" at bounding box center [423, 280] width 189 height 9
type input "[DATE]"
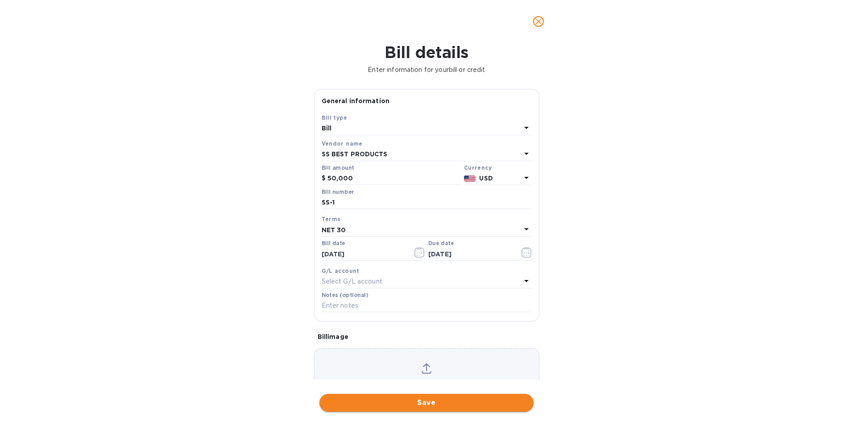
click at [404, 404] on span "Save" at bounding box center [427, 402] width 200 height 11
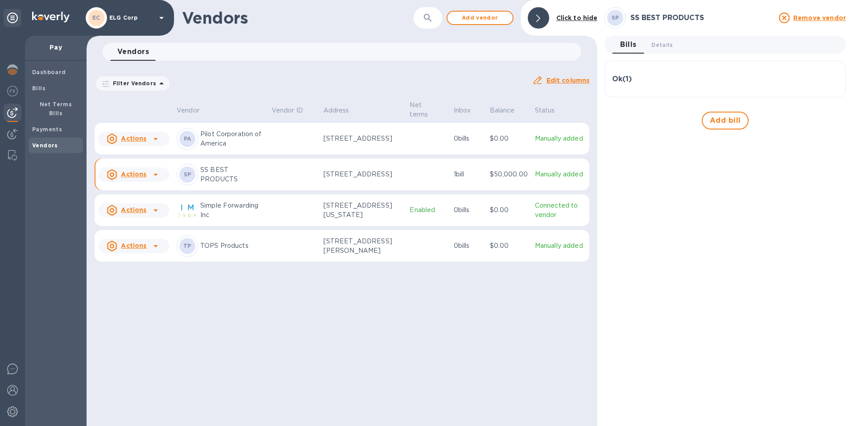
click at [621, 79] on h3 "Ok ( 1 )" at bounding box center [622, 79] width 20 height 8
click at [56, 68] on span "Dashboard" at bounding box center [49, 72] width 34 height 9
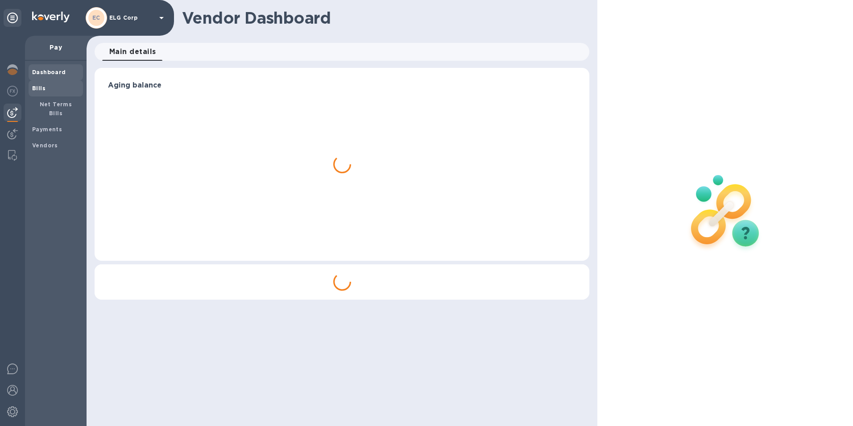
click at [47, 86] on span "Bills" at bounding box center [55, 88] width 47 height 9
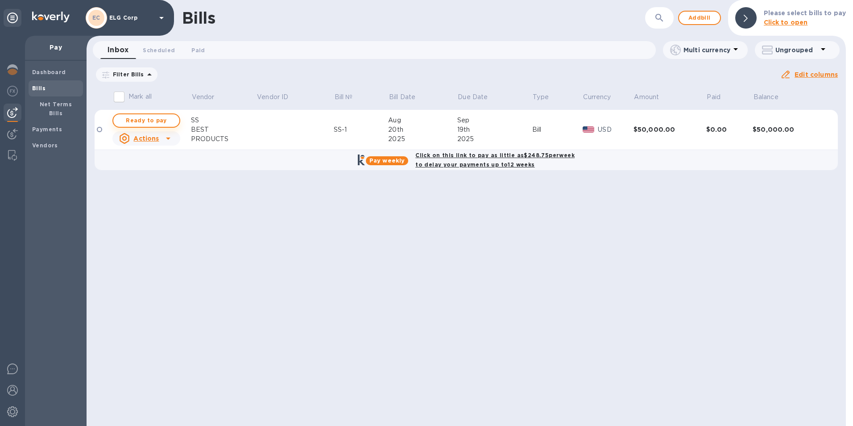
click at [155, 120] on span "Ready to pay" at bounding box center [146, 120] width 52 height 11
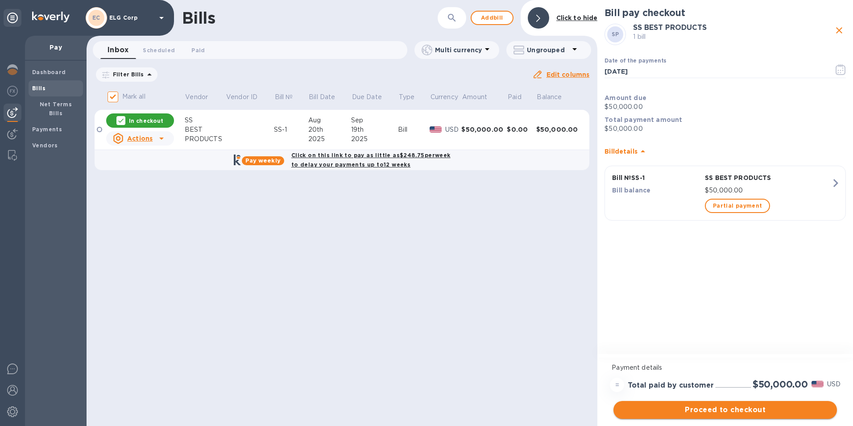
click at [706, 410] on span "Proceed to checkout" at bounding box center [725, 409] width 209 height 11
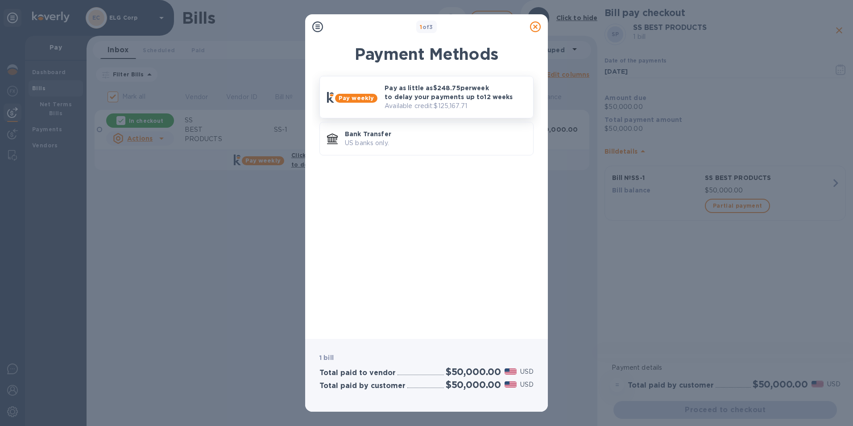
click at [430, 106] on p "Available credit: $125,167.71" at bounding box center [455, 105] width 141 height 9
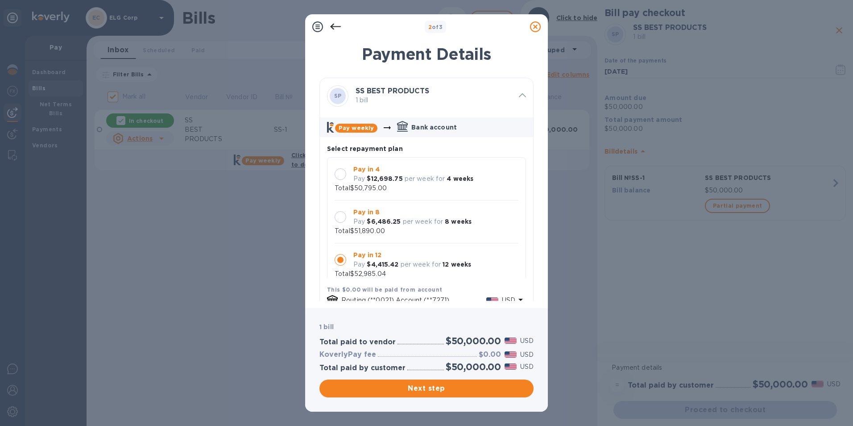
scroll to position [8, 0]
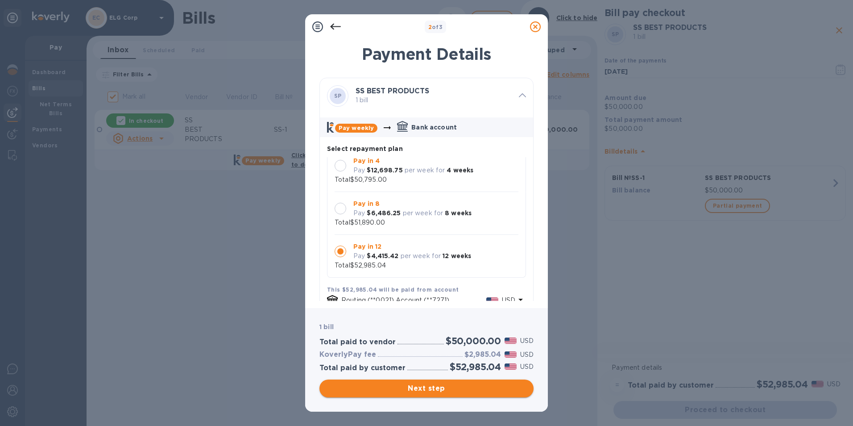
click at [463, 390] on span "Next step" at bounding box center [427, 388] width 200 height 11
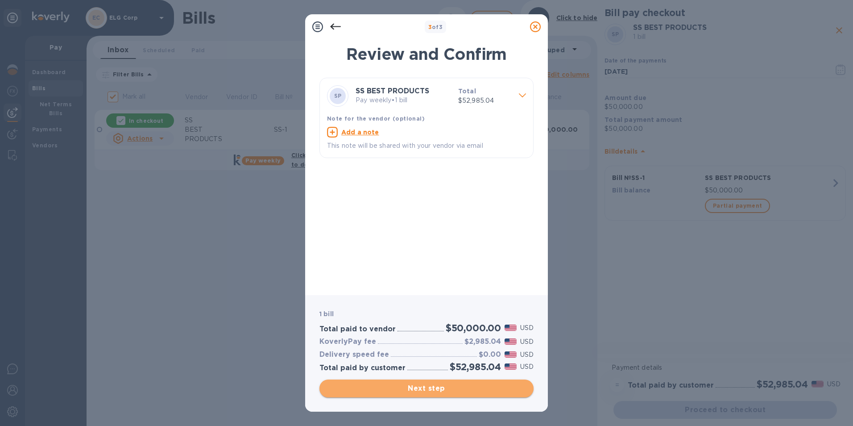
click at [434, 393] on span "Next step" at bounding box center [427, 388] width 200 height 11
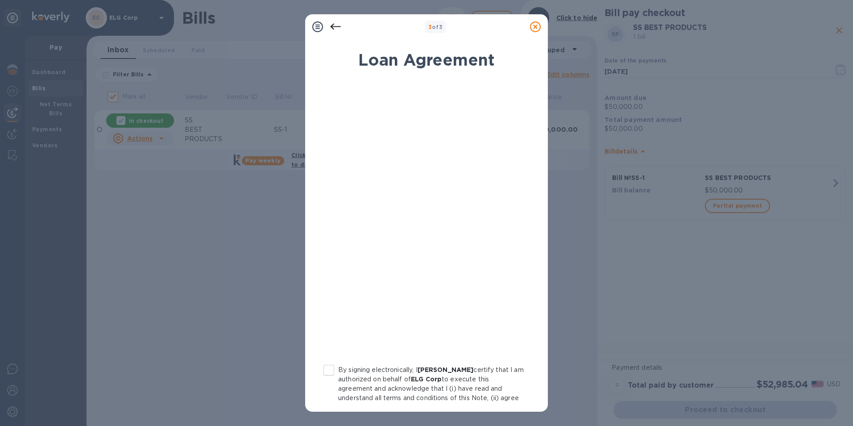
scroll to position [73, 0]
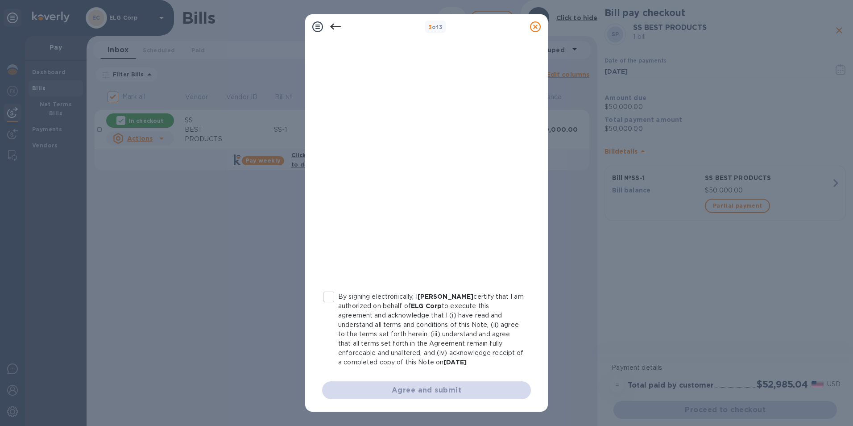
click at [534, 32] on icon at bounding box center [535, 26] width 11 height 11
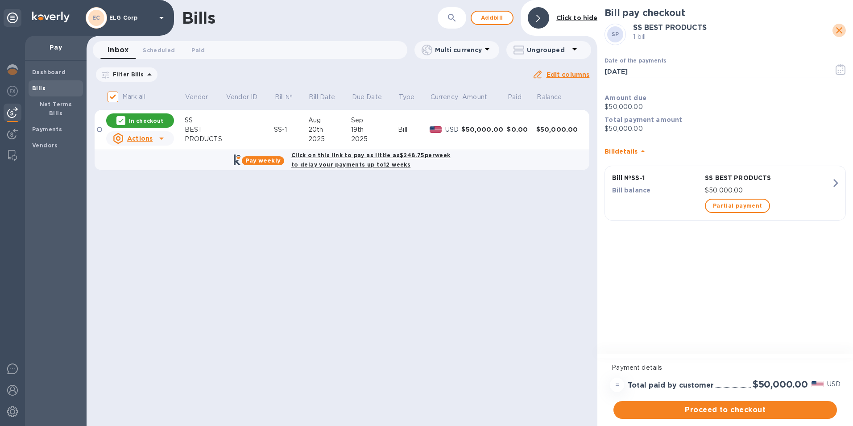
click at [841, 33] on icon "close" at bounding box center [839, 30] width 11 height 11
checkbox input "false"
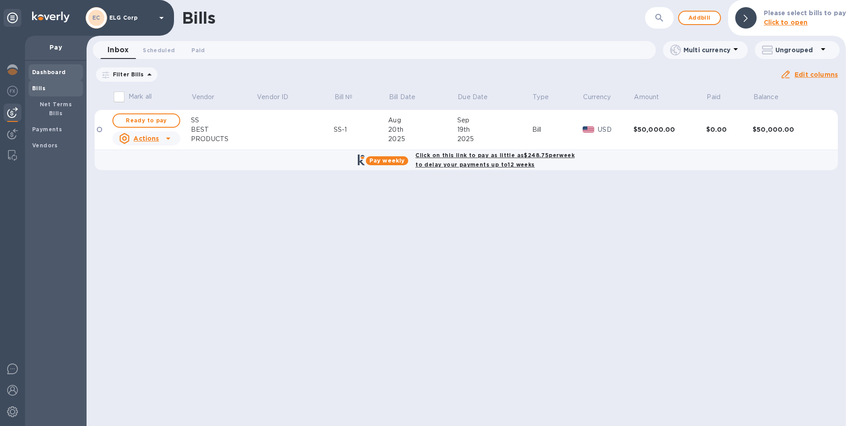
click at [48, 69] on b "Dashboard" at bounding box center [49, 72] width 34 height 7
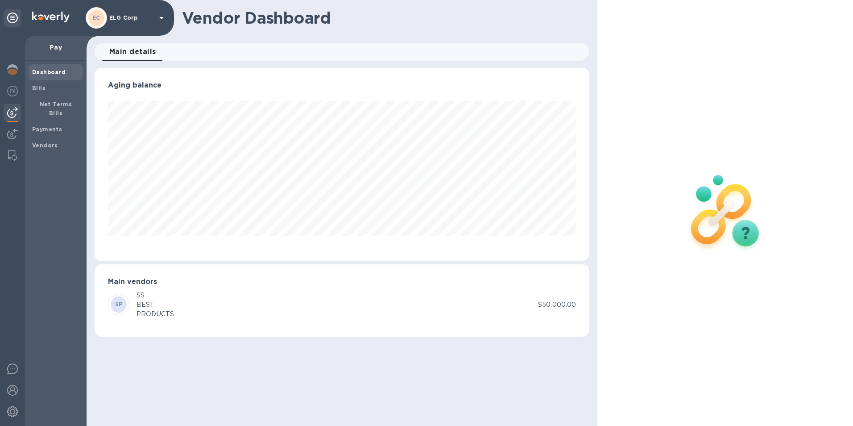
scroll to position [193, 495]
click at [9, 67] on img at bounding box center [12, 69] width 11 height 11
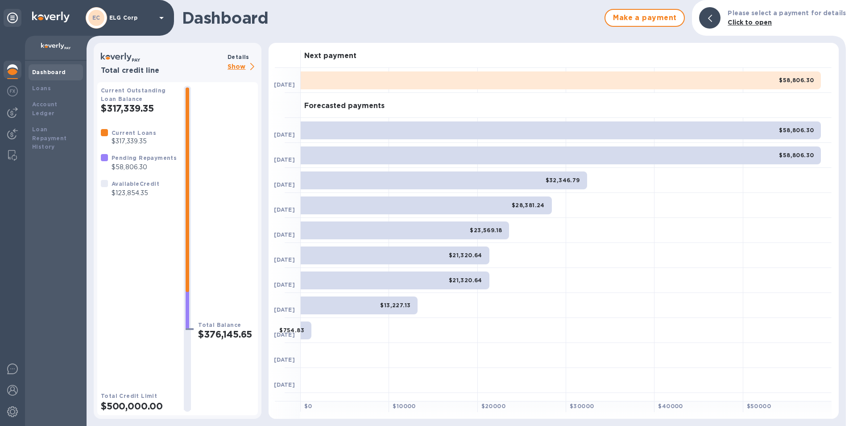
click at [709, 16] on div at bounding box center [709, 17] width 21 height 21
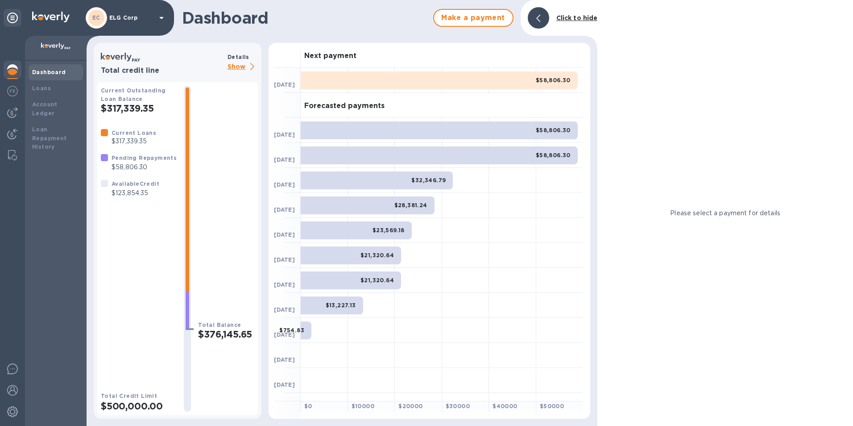
click at [538, 21] on icon at bounding box center [538, 18] width 4 height 7
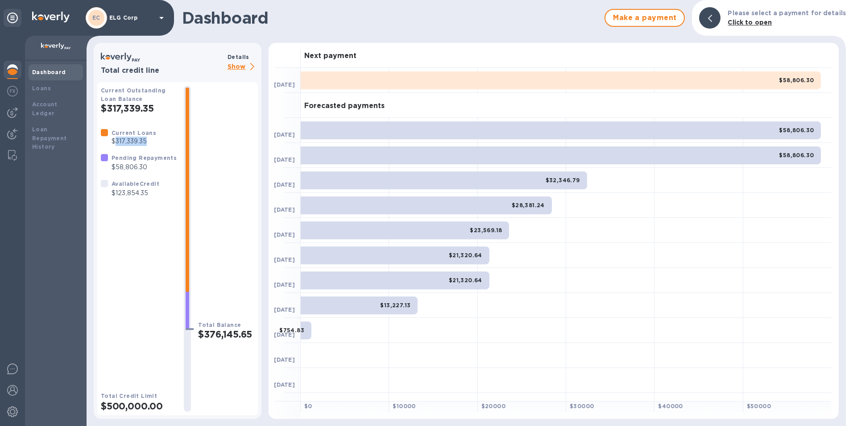
drag, startPoint x: 116, startPoint y: 140, endPoint x: 154, endPoint y: 141, distance: 37.9
click at [154, 141] on div "Current Loans $317,339.35" at bounding box center [128, 136] width 62 height 25
copy p "317,339.35"
